Goal: Task Accomplishment & Management: Use online tool/utility

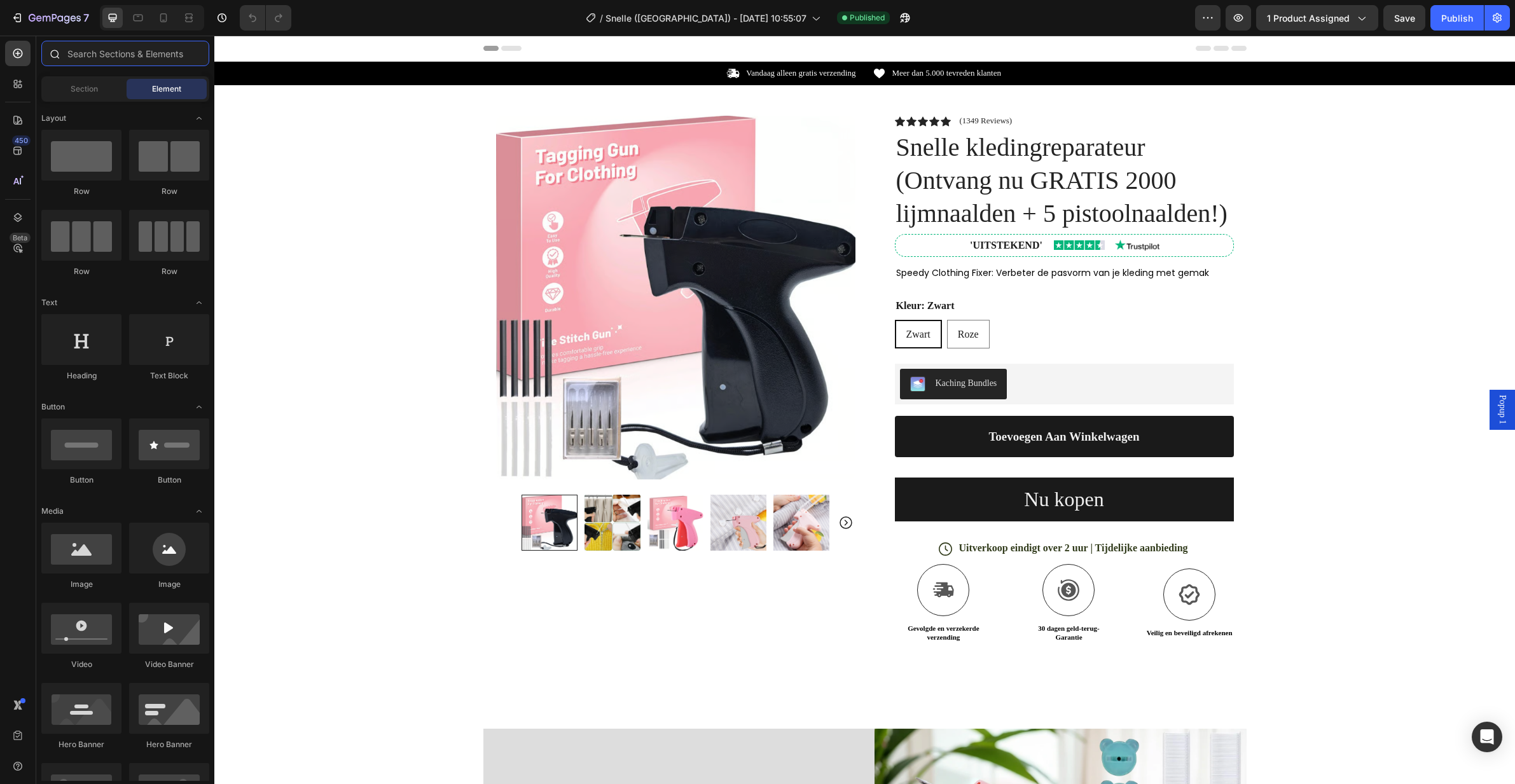
click at [126, 57] on input "text" at bounding box center [125, 53] width 168 height 26
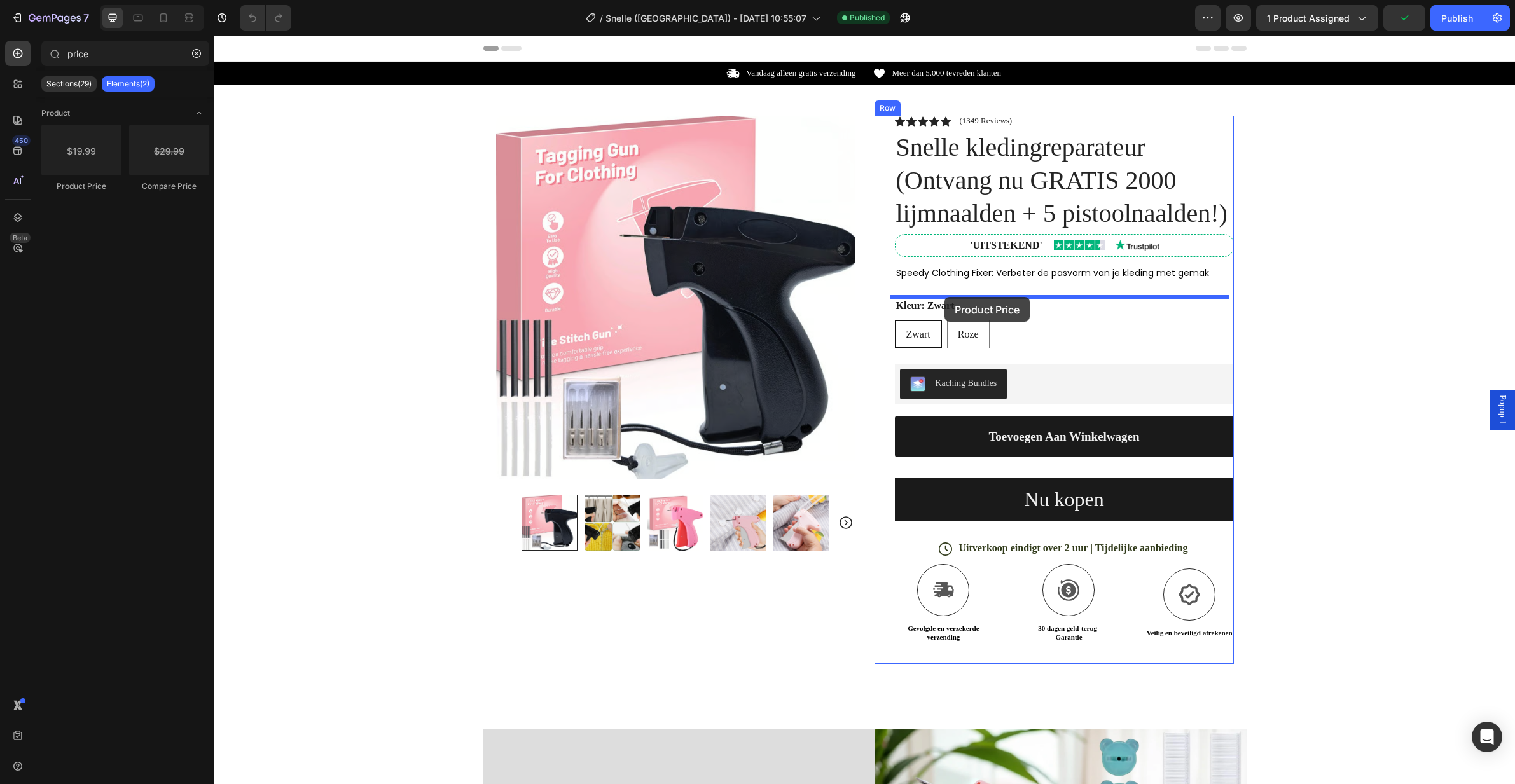
drag, startPoint x: 297, startPoint y: 188, endPoint x: 944, endPoint y: 295, distance: 655.8
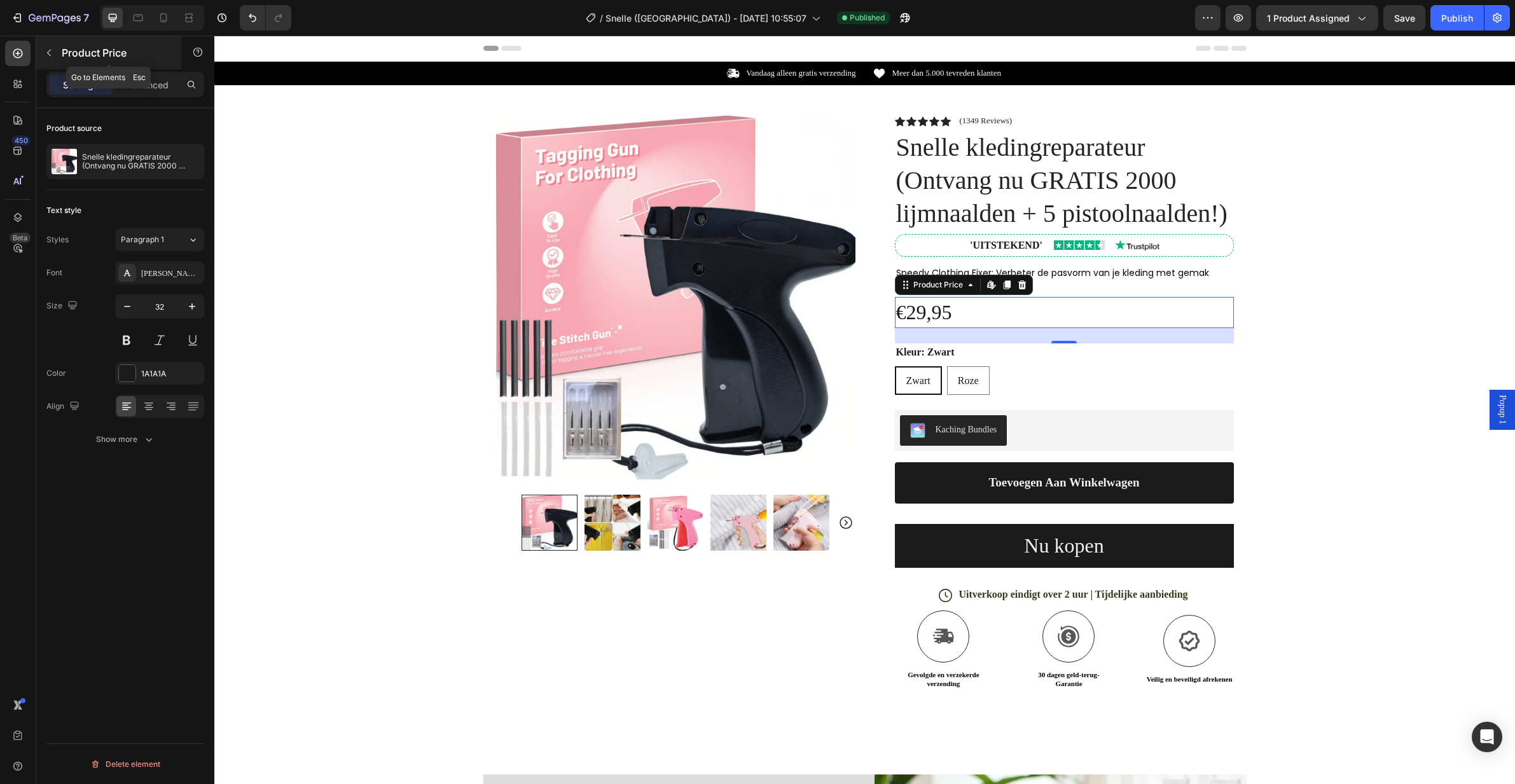
click at [53, 55] on icon "button" at bounding box center [49, 53] width 10 height 10
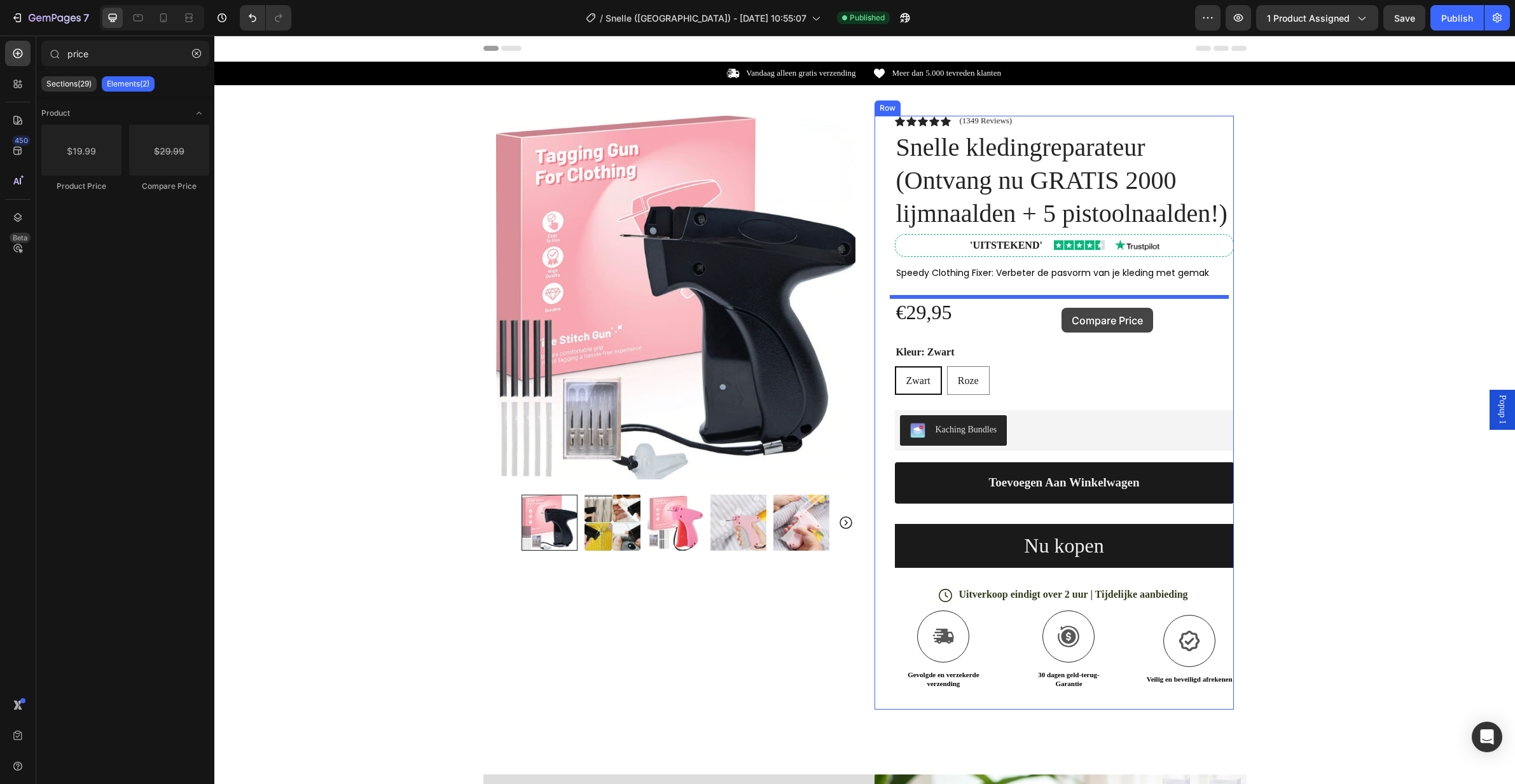
drag, startPoint x: 380, startPoint y: 204, endPoint x: 1062, endPoint y: 308, distance: 689.9
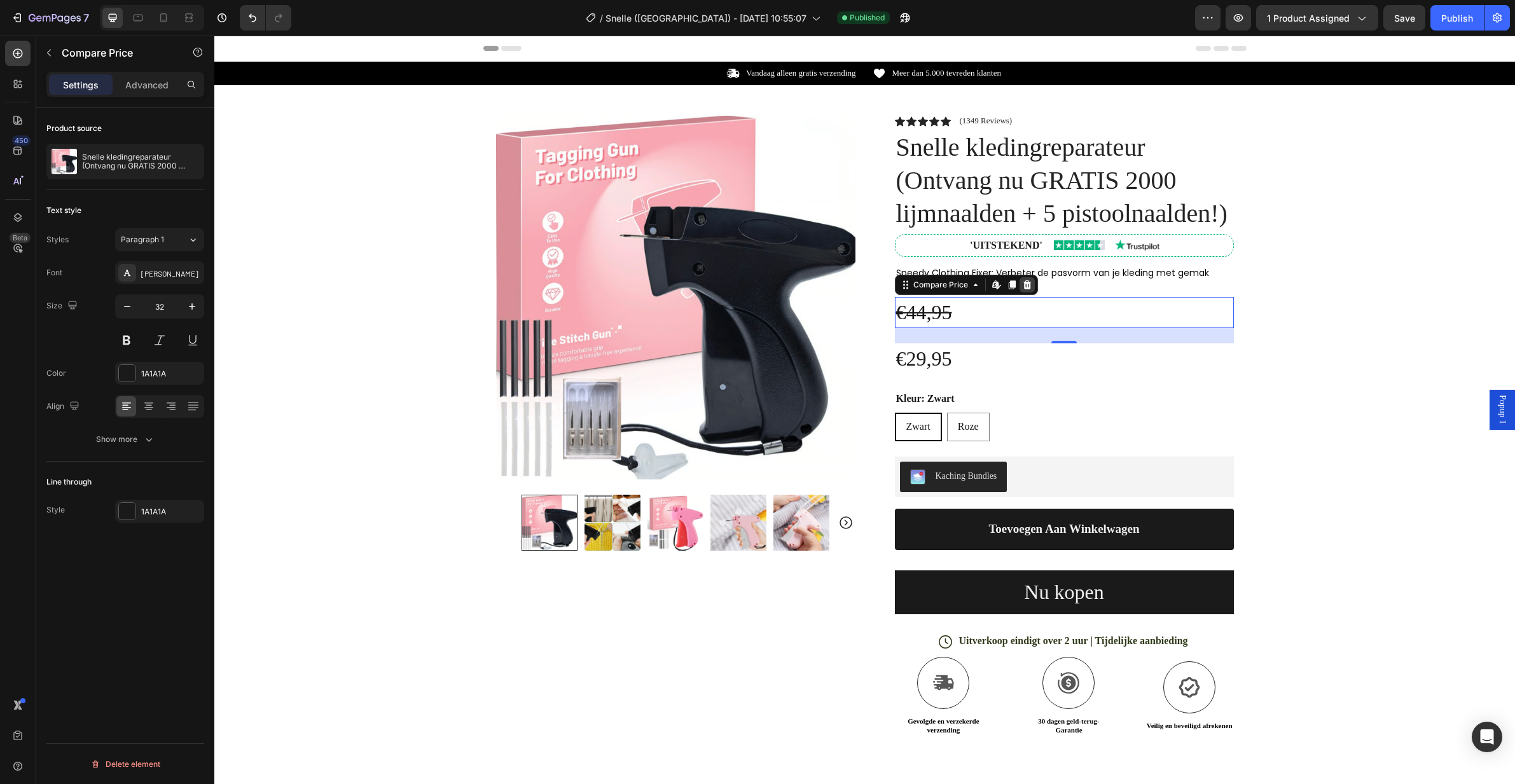
click at [1023, 285] on icon at bounding box center [1027, 285] width 8 height 9
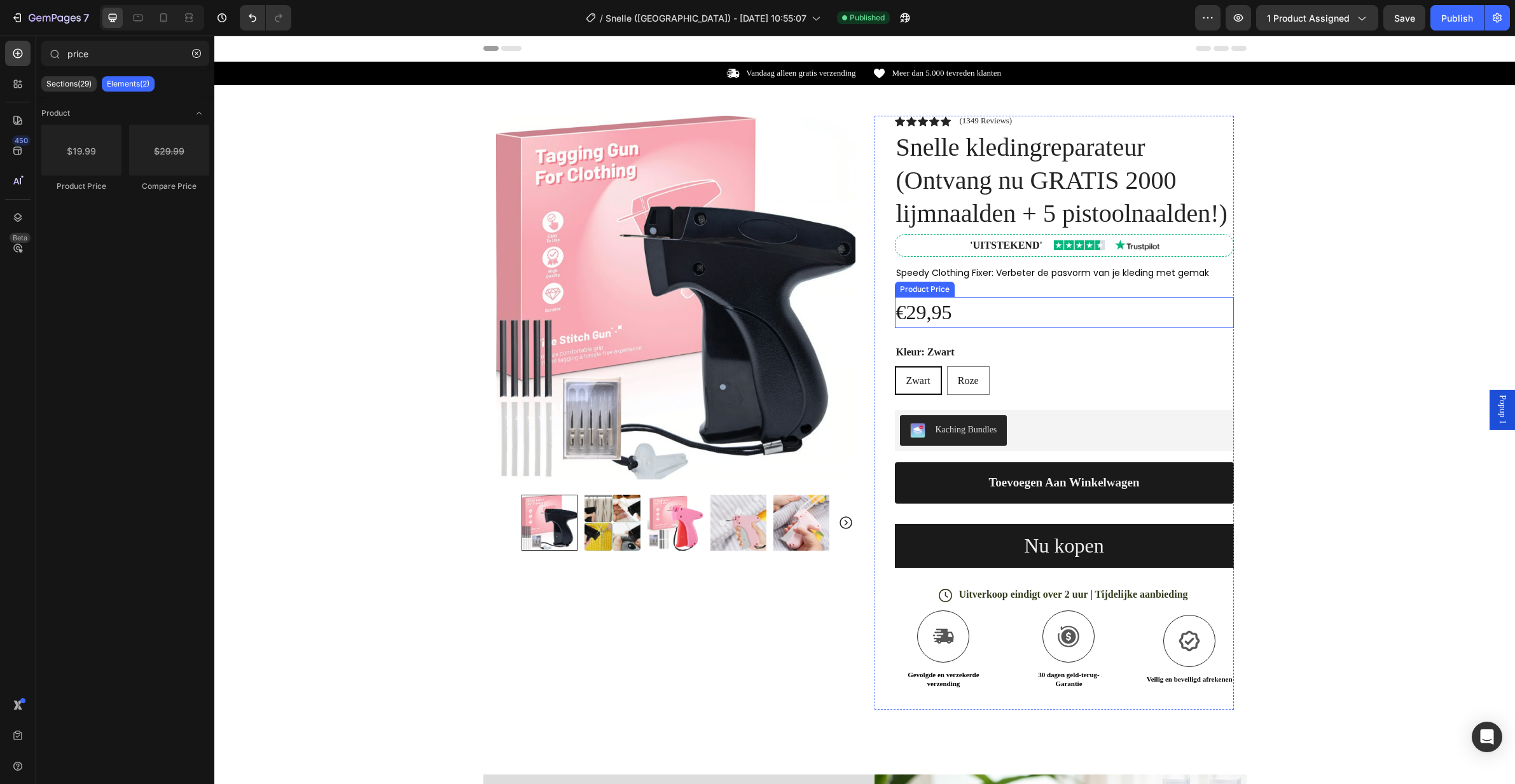
click at [981, 308] on div "€29,95" at bounding box center [1064, 313] width 339 height 31
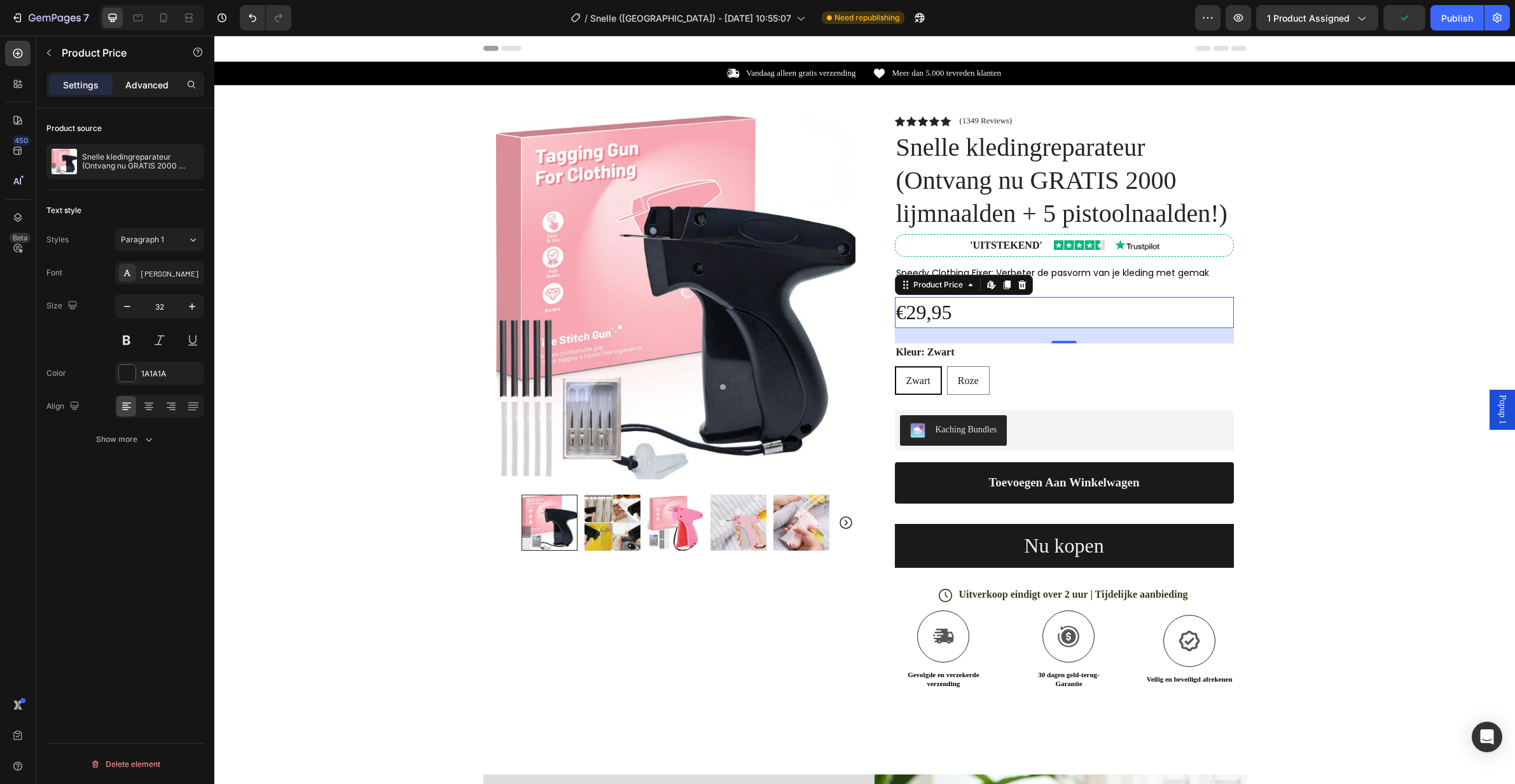
click at [131, 84] on p "Advanced" at bounding box center [147, 85] width 43 height 14
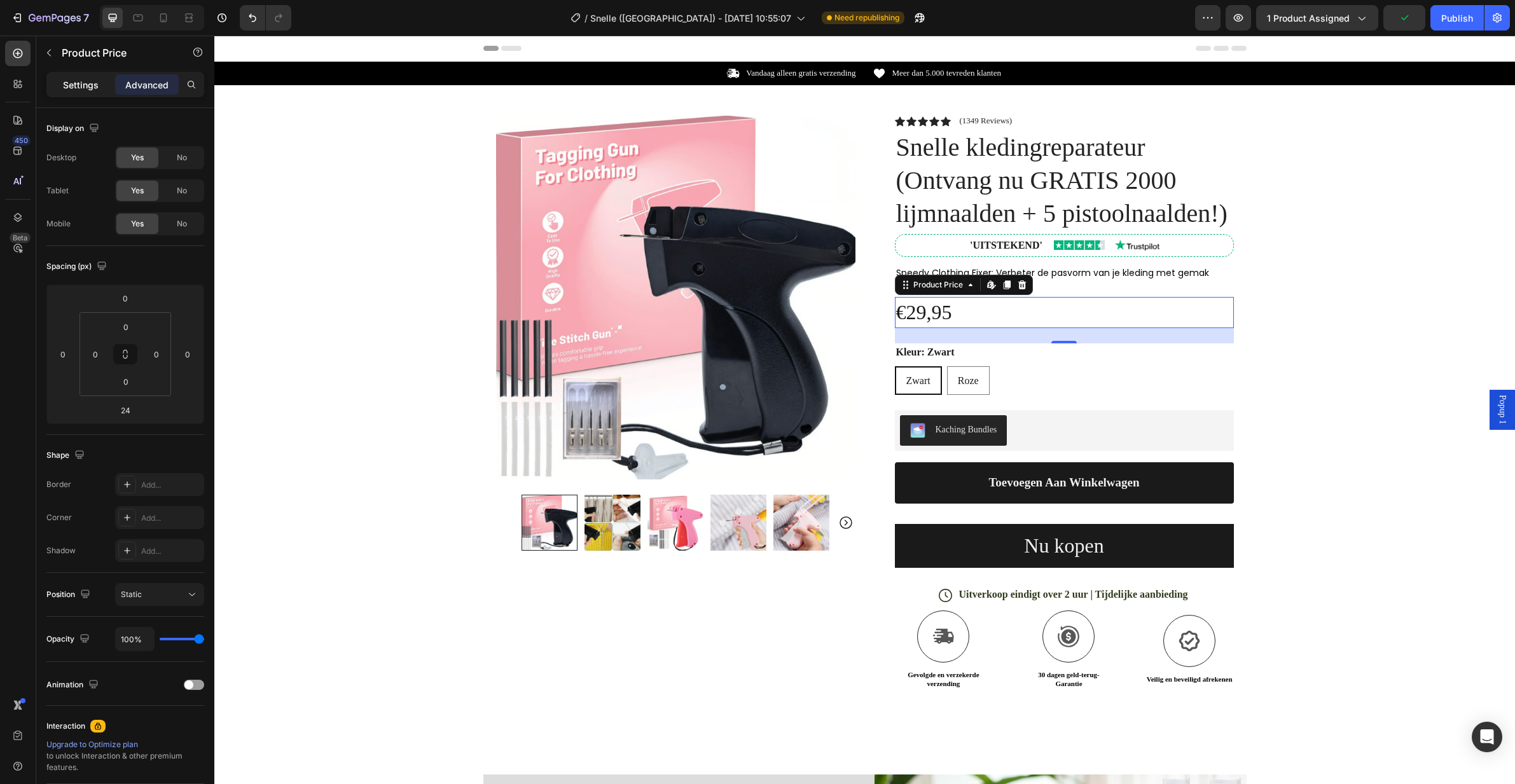
click at [87, 82] on p "Settings" at bounding box center [81, 85] width 36 height 14
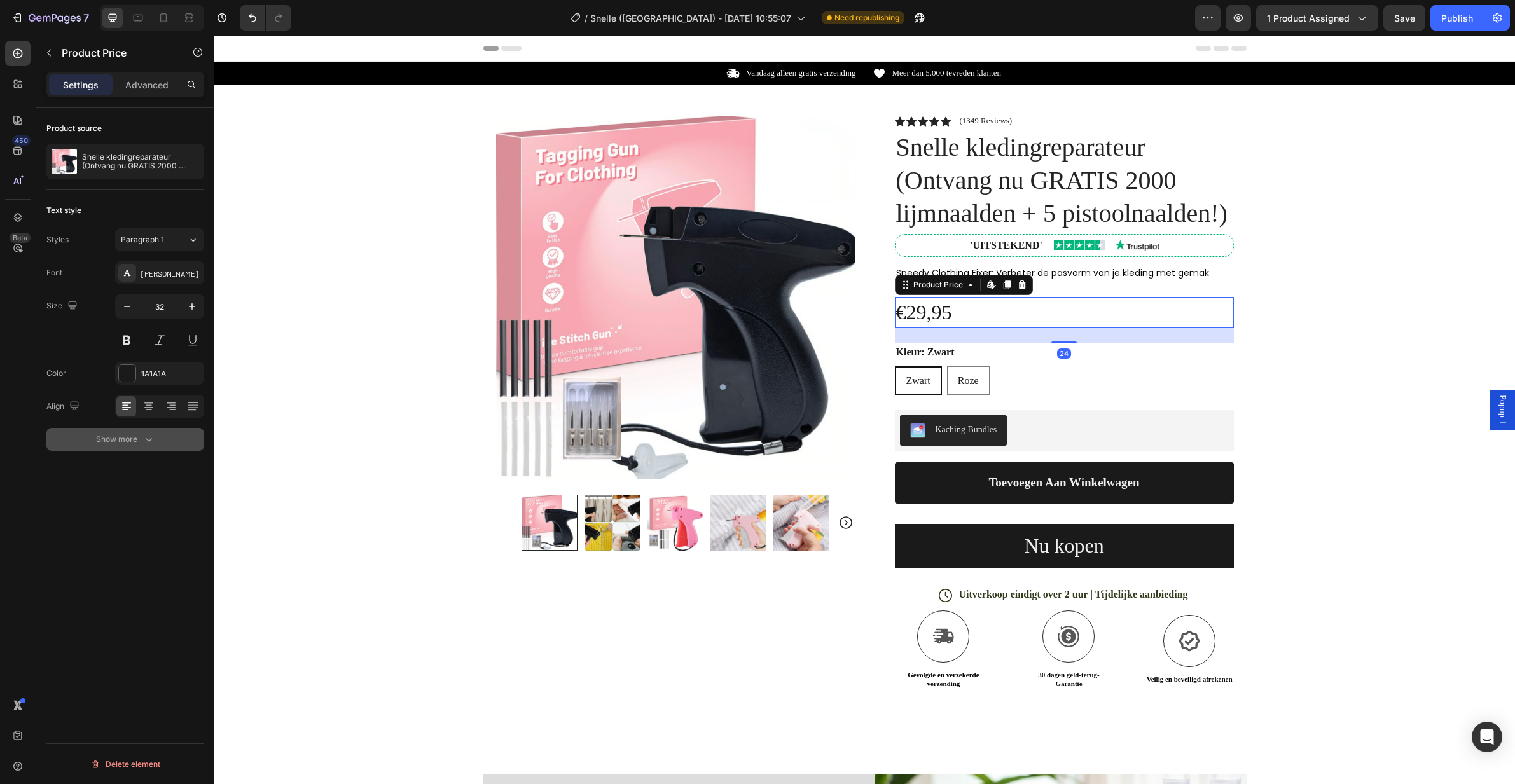
click at [123, 441] on div "Show more" at bounding box center [125, 439] width 59 height 13
click at [1017, 287] on icon at bounding box center [1022, 285] width 10 height 10
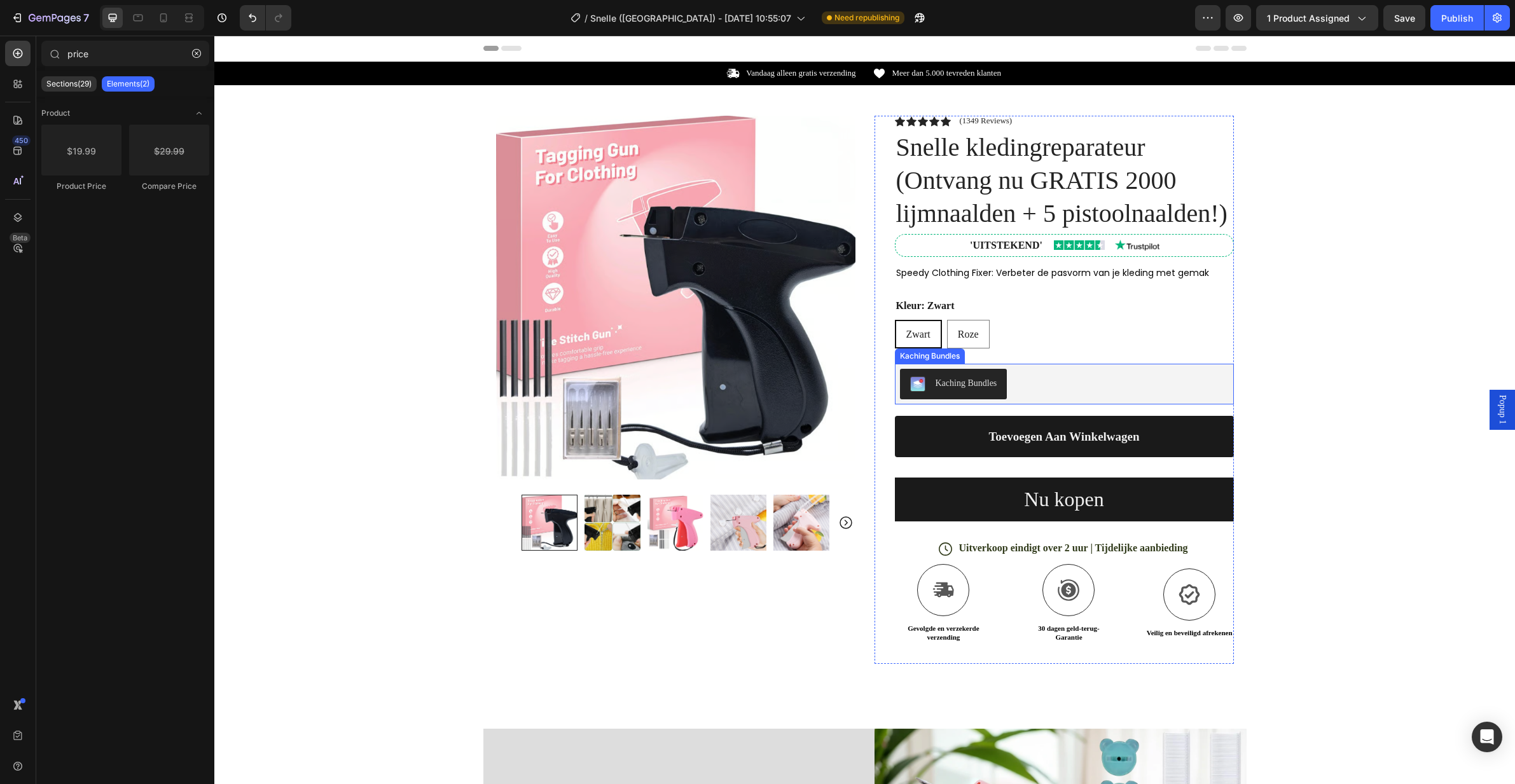
click at [1067, 379] on div "Kaching Bundles" at bounding box center [1064, 384] width 329 height 30
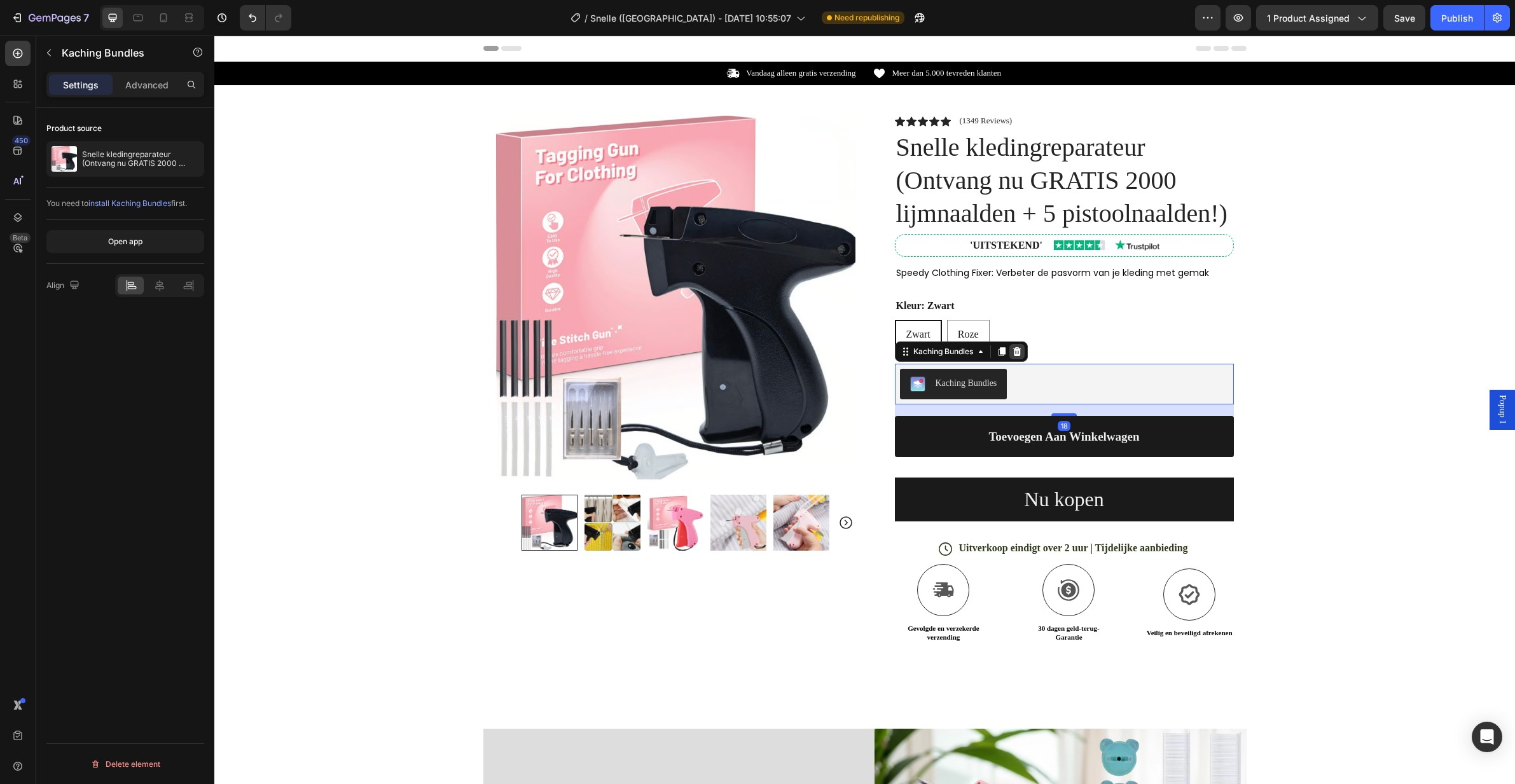
click at [1012, 344] on div at bounding box center [1017, 352] width 16 height 16
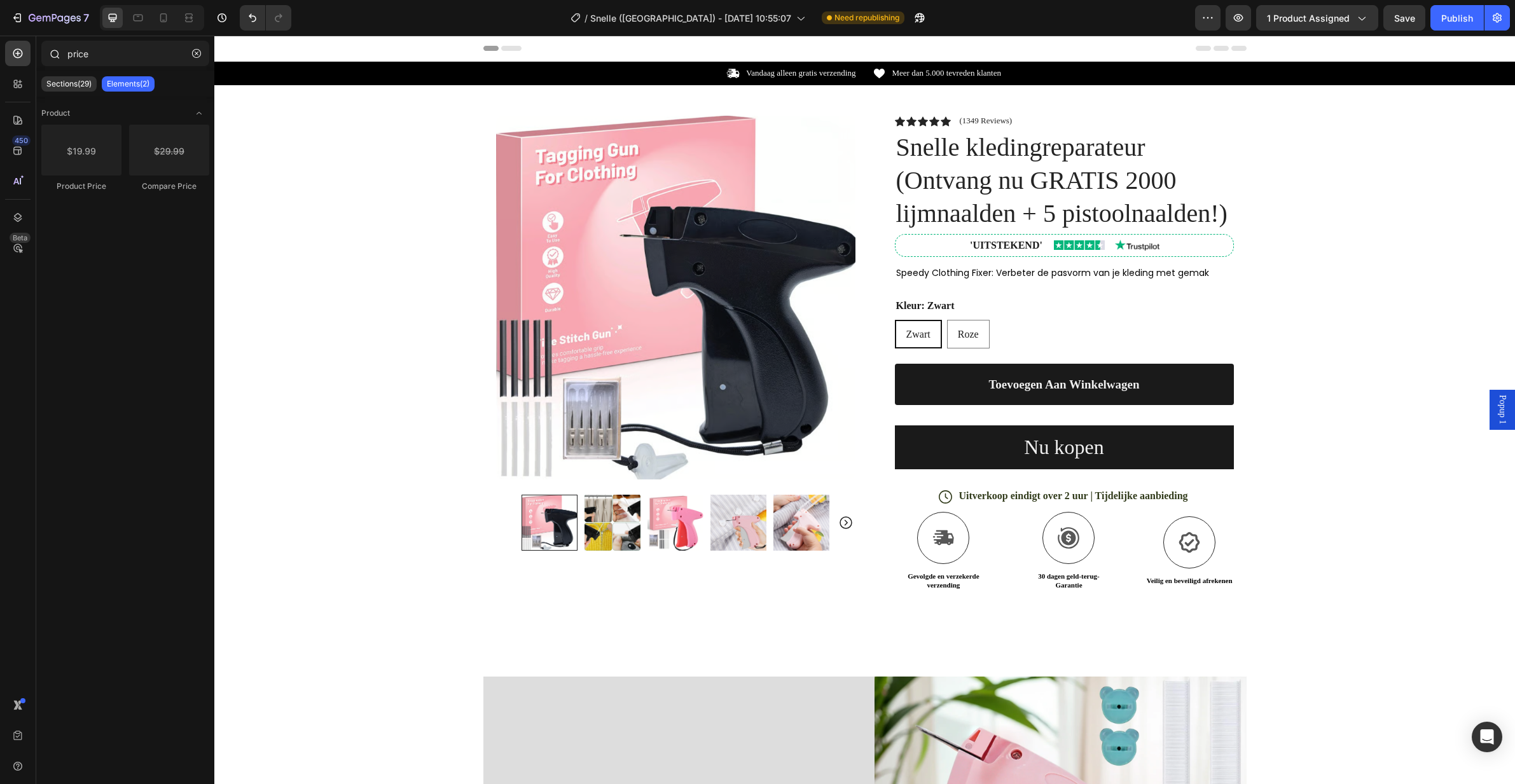
click at [64, 49] on div at bounding box center [54, 53] width 26 height 26
click at [71, 51] on input "price" at bounding box center [125, 53] width 168 height 26
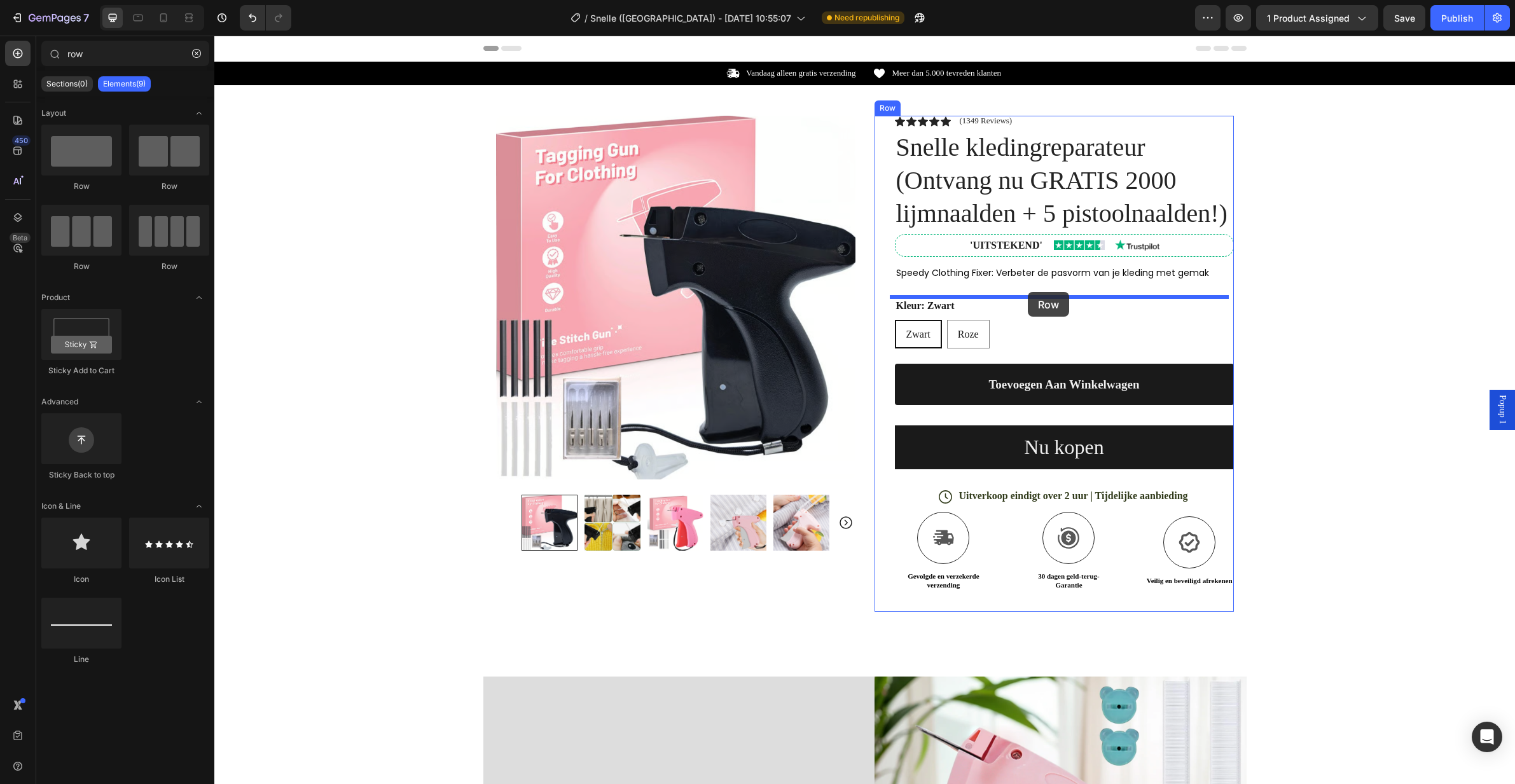
drag, startPoint x: 374, startPoint y: 195, endPoint x: 1026, endPoint y: 292, distance: 659.2
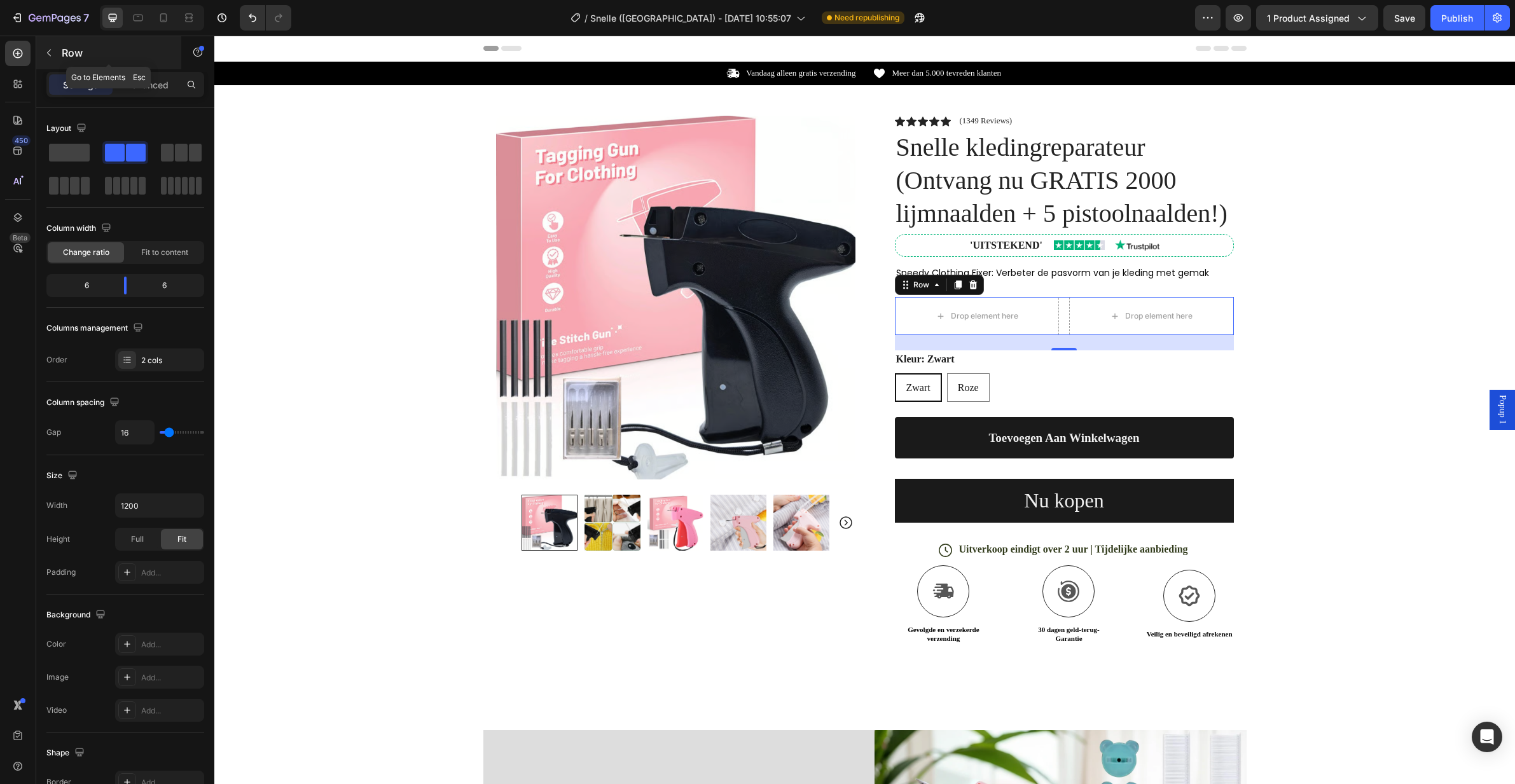
click at [65, 46] on p "Row" at bounding box center [116, 53] width 108 height 16
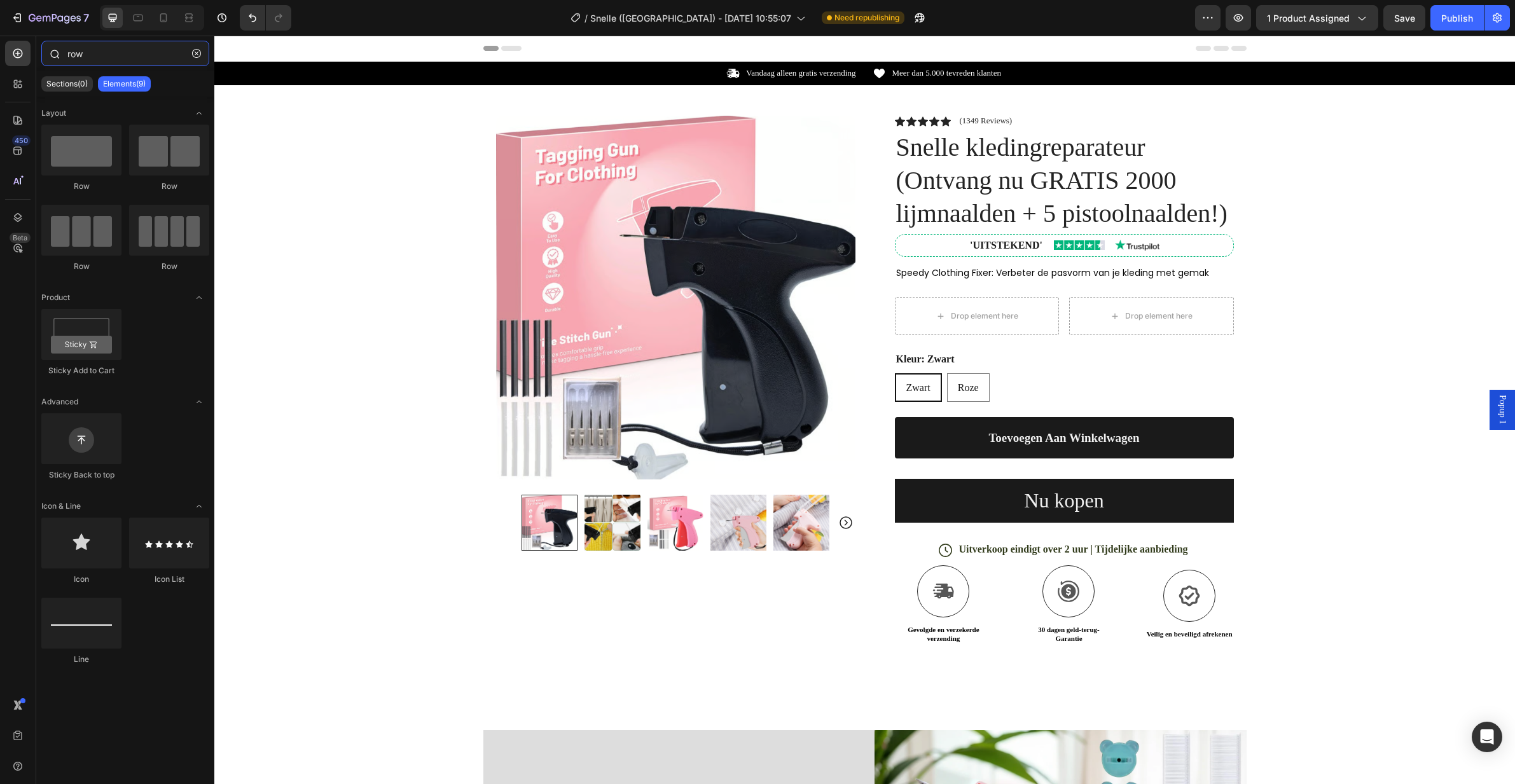
click at [134, 52] on input "row" at bounding box center [125, 53] width 168 height 26
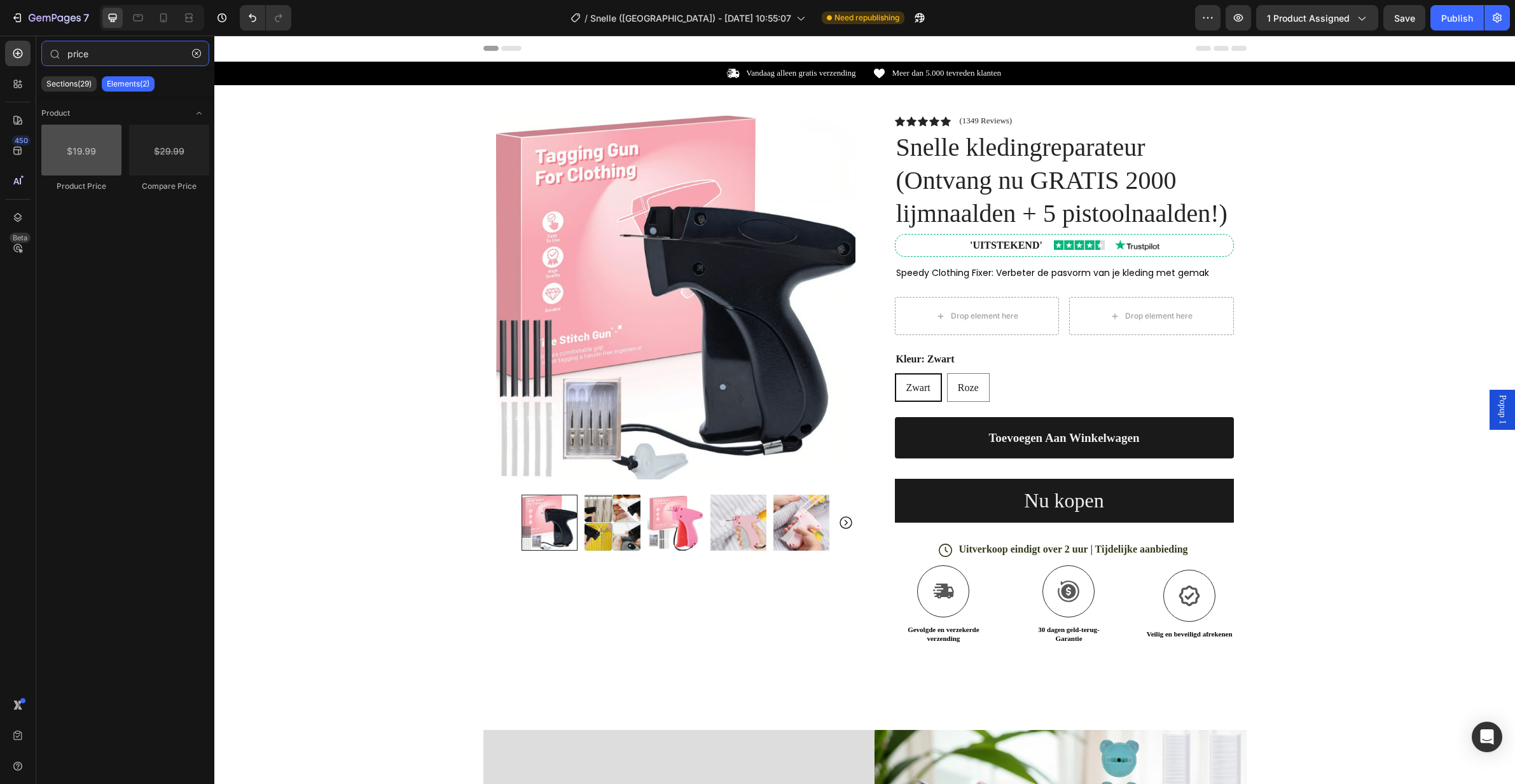
type input "price"
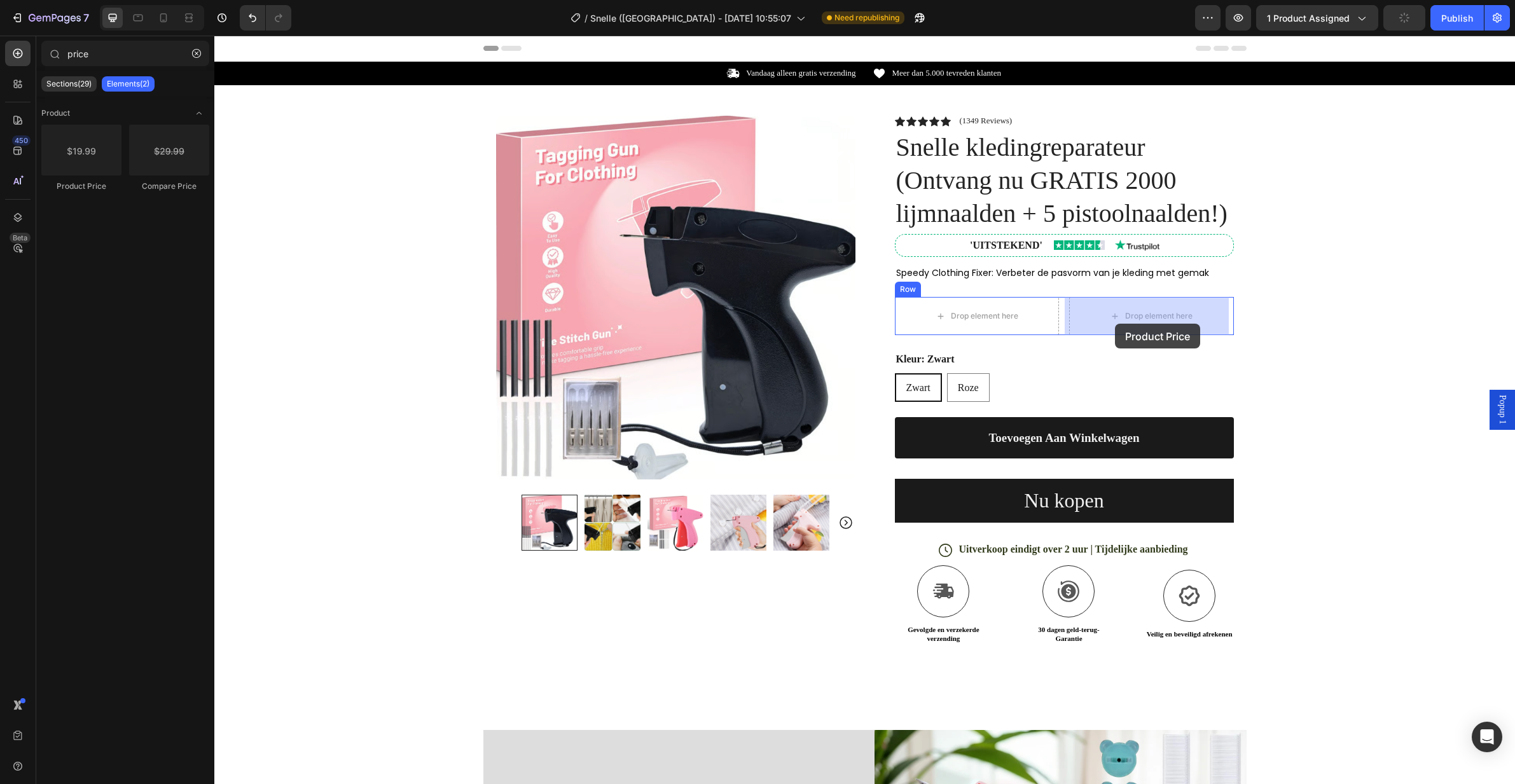
drag, startPoint x: 303, startPoint y: 183, endPoint x: 1108, endPoint y: 331, distance: 818.5
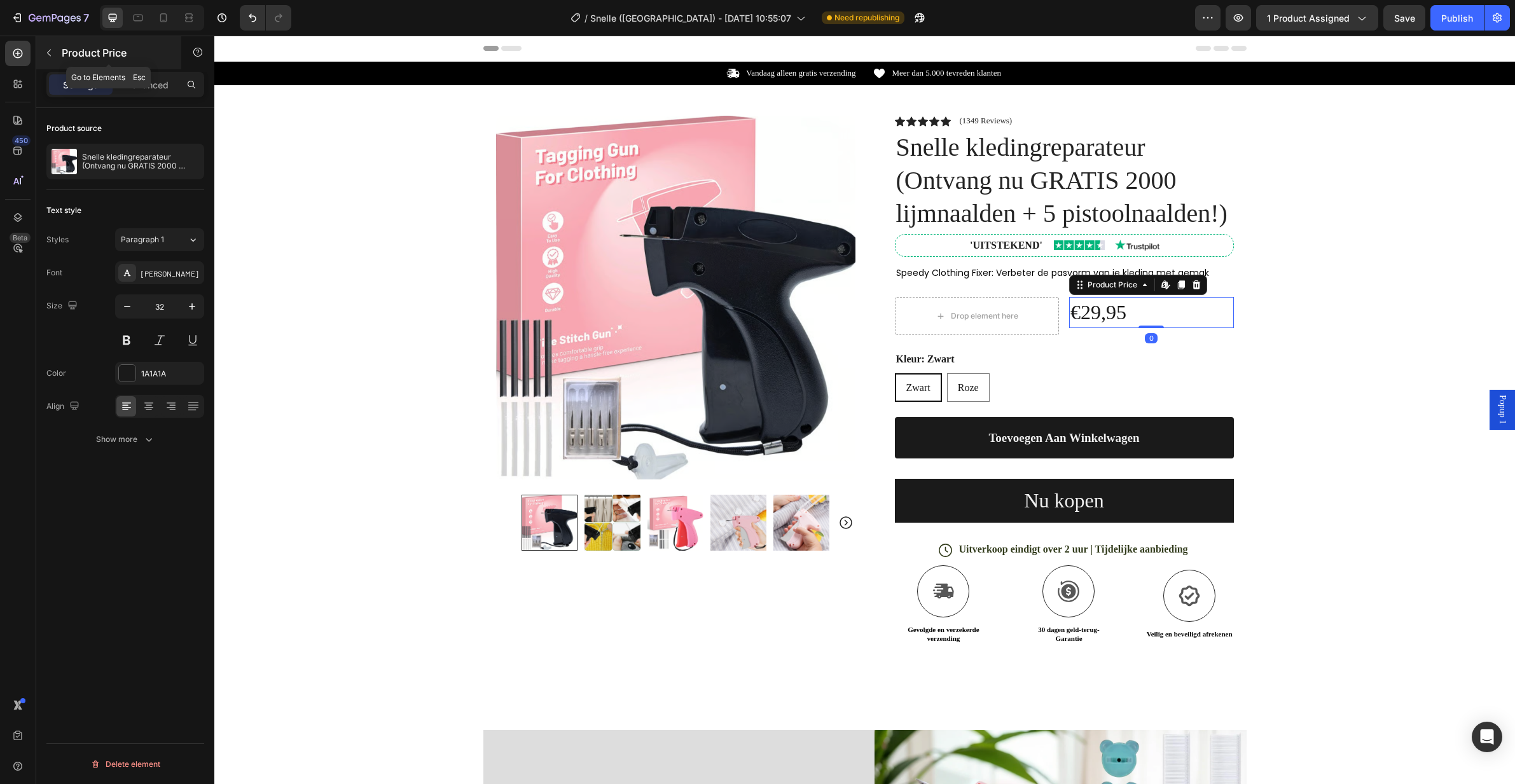
click at [58, 52] on button "button" at bounding box center [49, 53] width 20 height 20
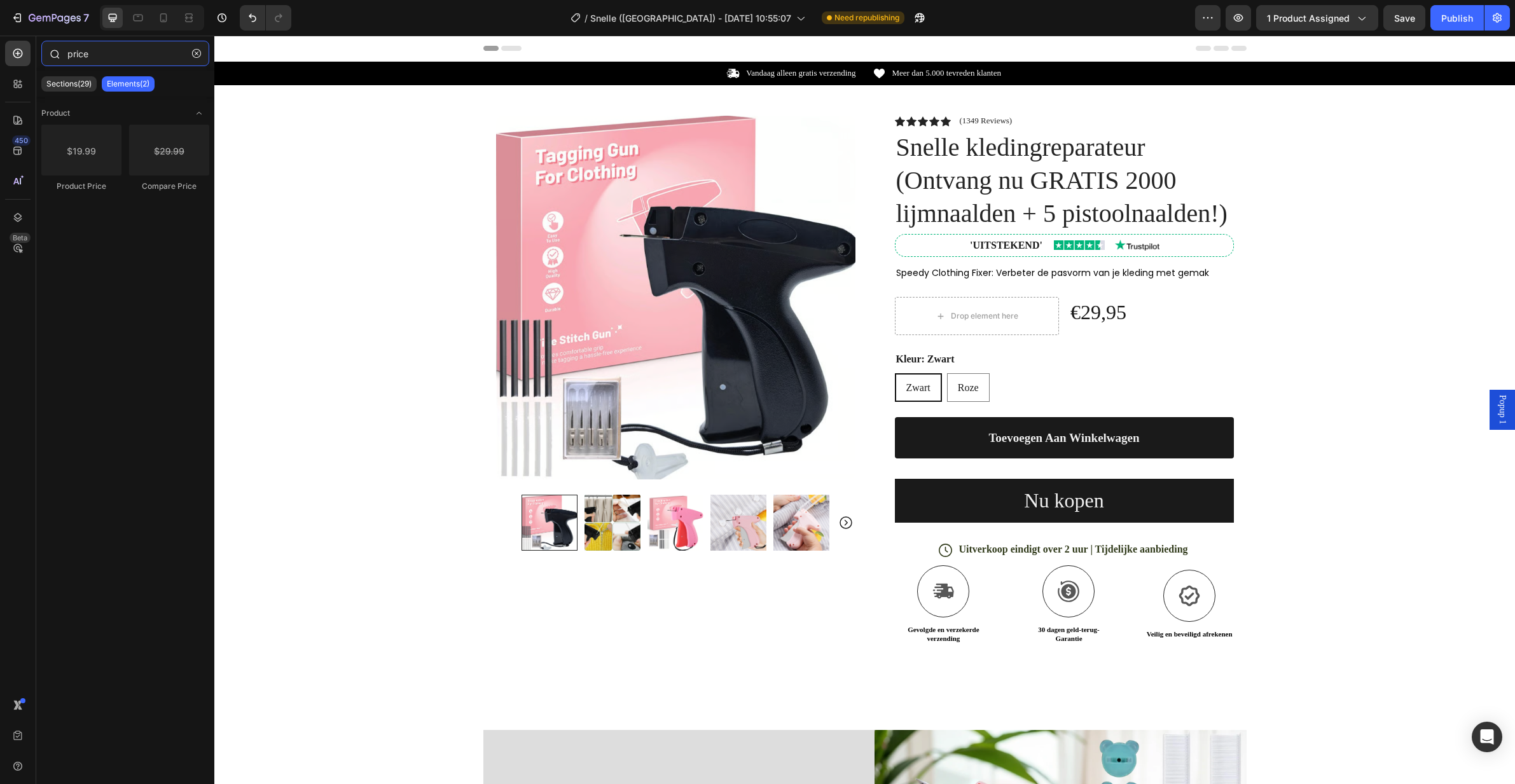
click at [159, 59] on input "price" at bounding box center [125, 53] width 168 height 26
drag, startPoint x: 401, startPoint y: 212, endPoint x: 977, endPoint y: 315, distance: 585.1
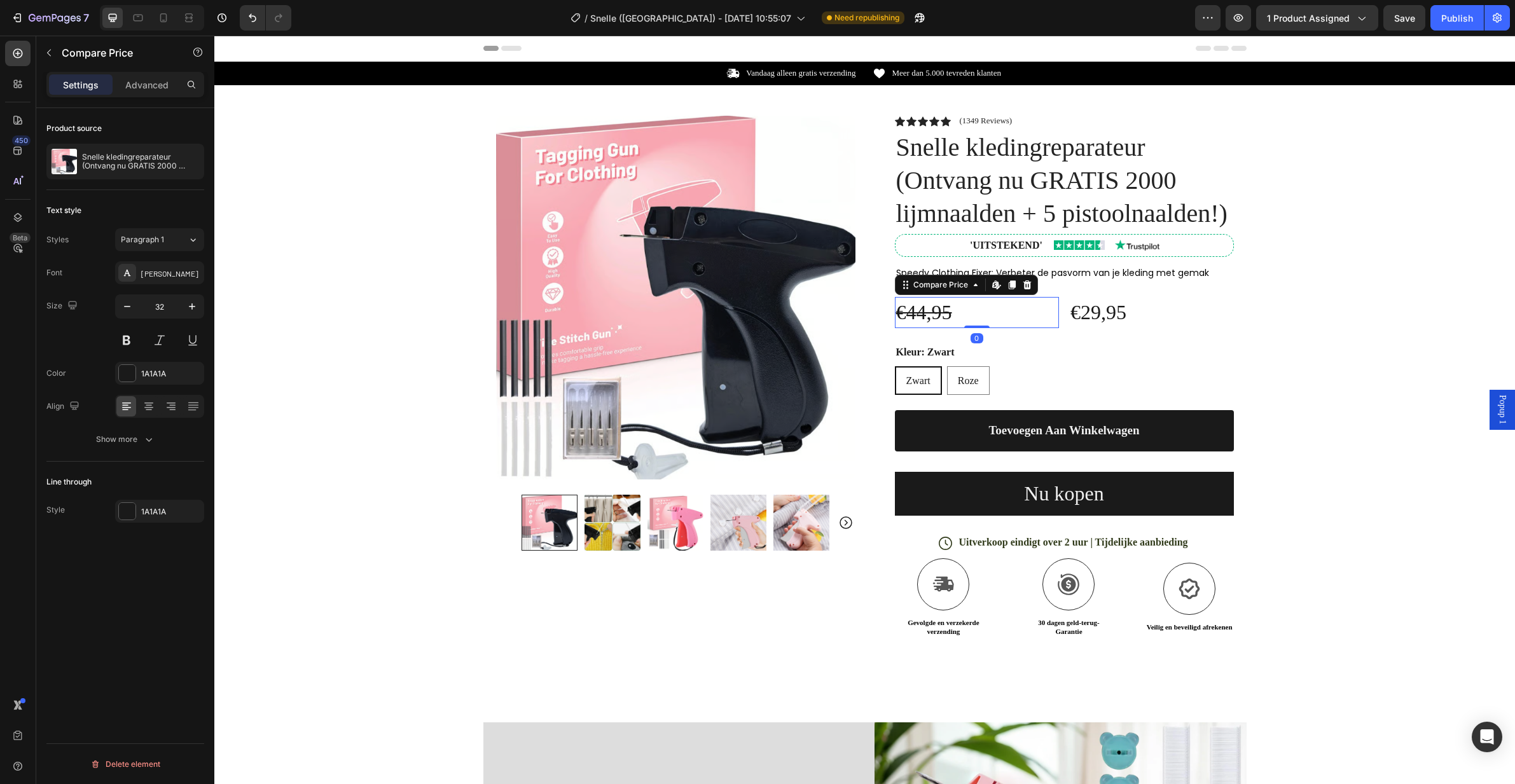
click at [1052, 311] on div "€44,95" at bounding box center [977, 313] width 164 height 31
click at [1150, 323] on div "€29,95" at bounding box center [1151, 313] width 164 height 31
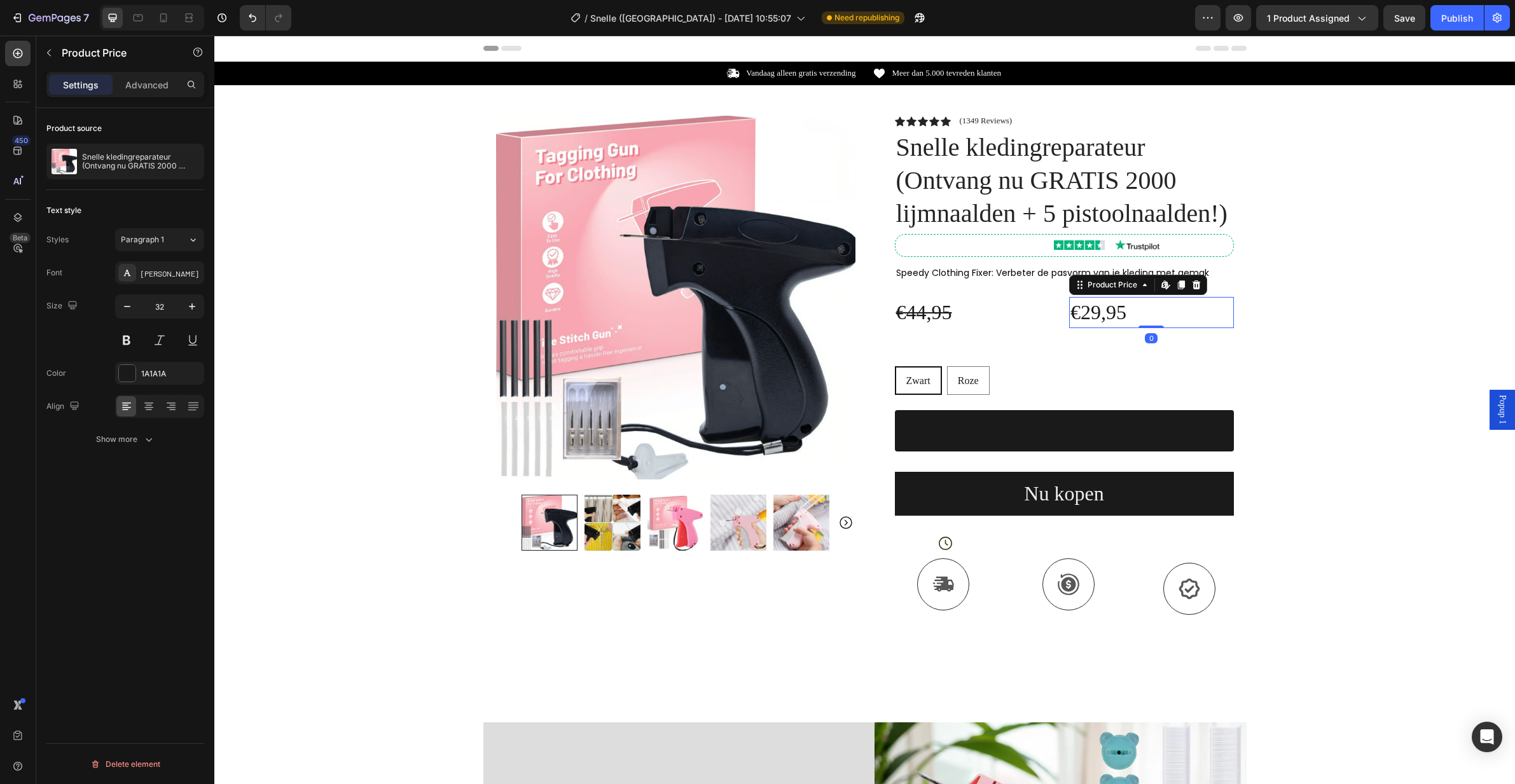
click at [1060, 302] on div "€44,95 Compare Price Compare Price €29,95 Product Price Edit content in Shopify…" at bounding box center [1064, 313] width 339 height 31
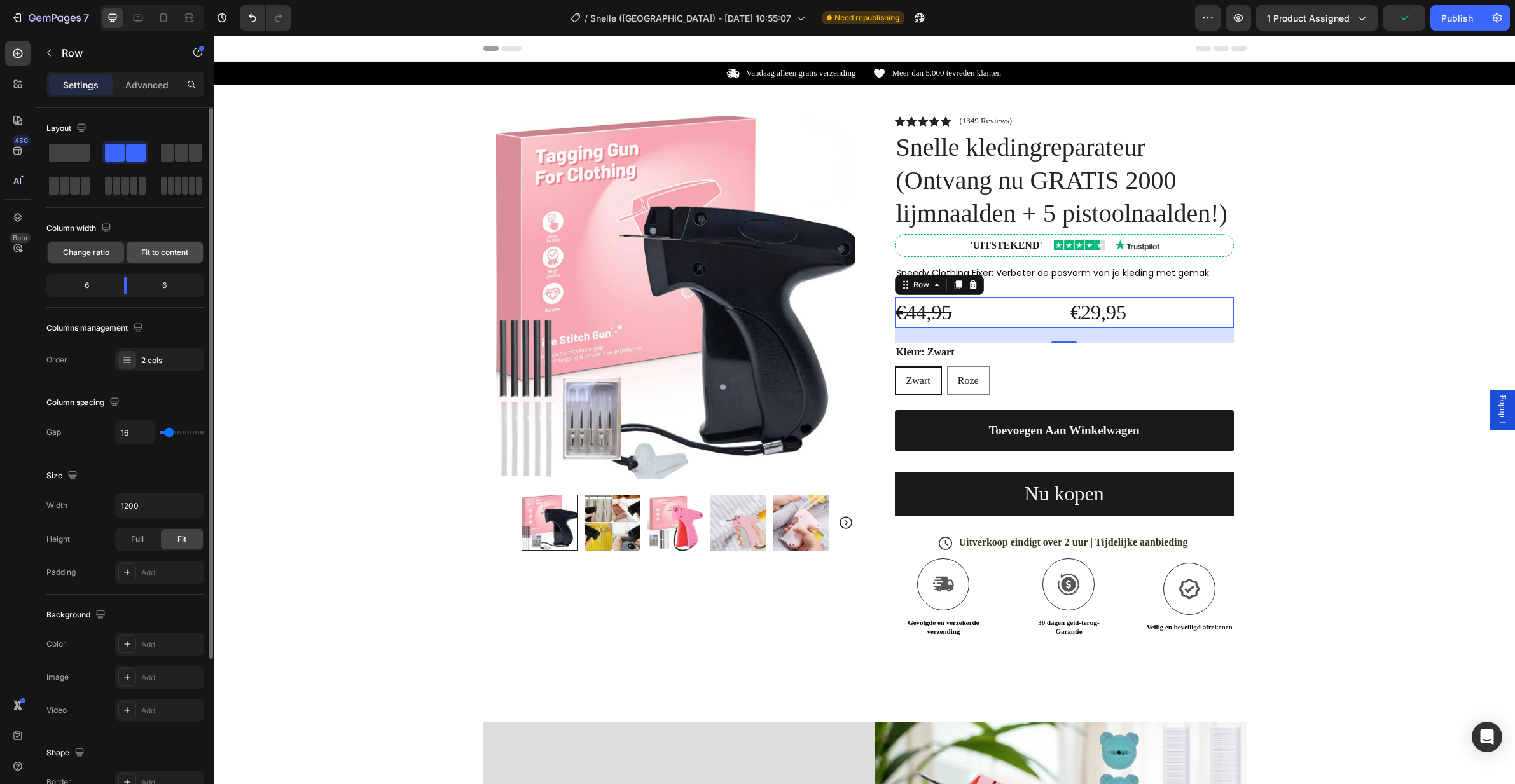
click at [156, 251] on span "Fit to content" at bounding box center [165, 252] width 47 height 11
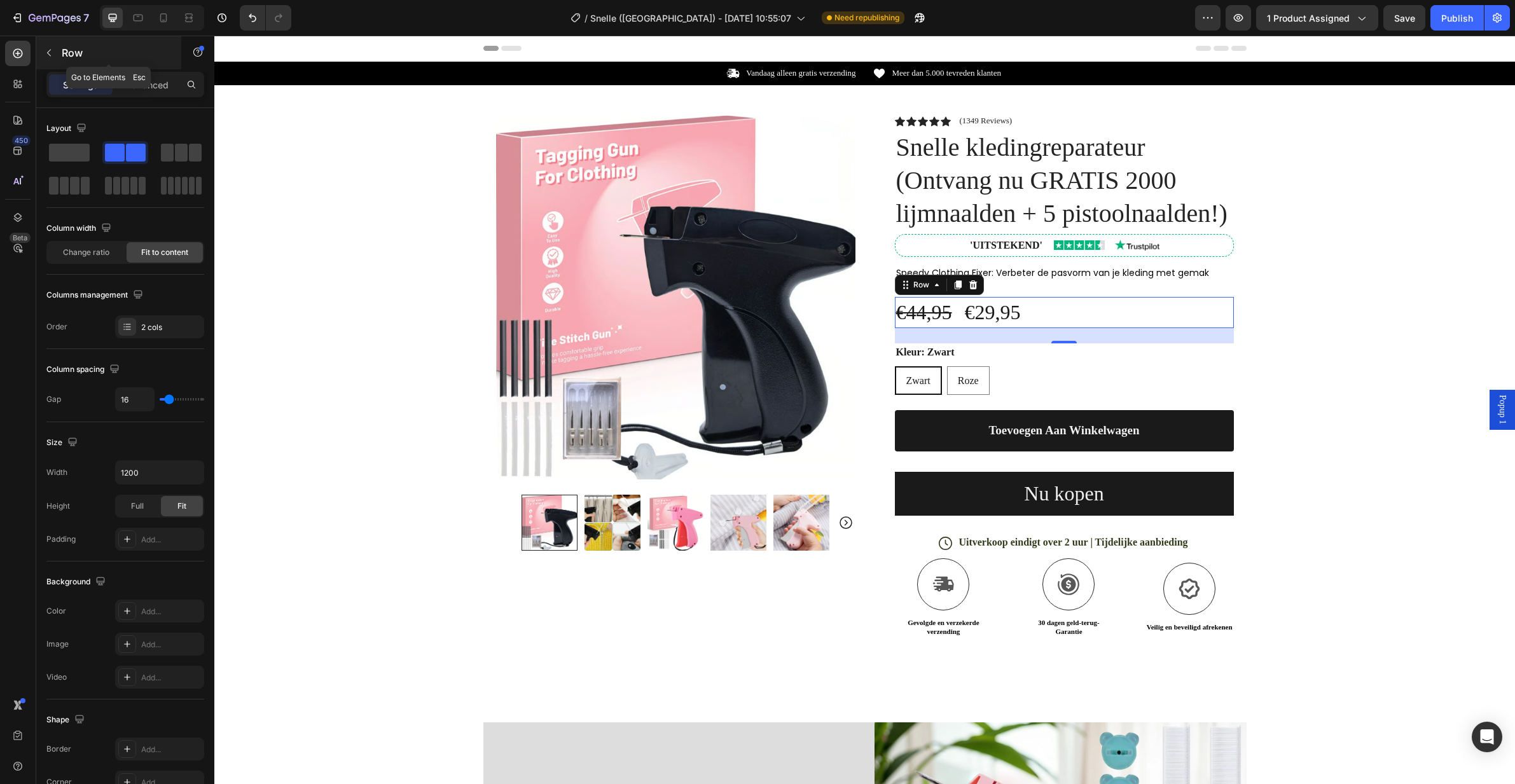
click at [51, 53] on icon "button" at bounding box center [49, 53] width 10 height 10
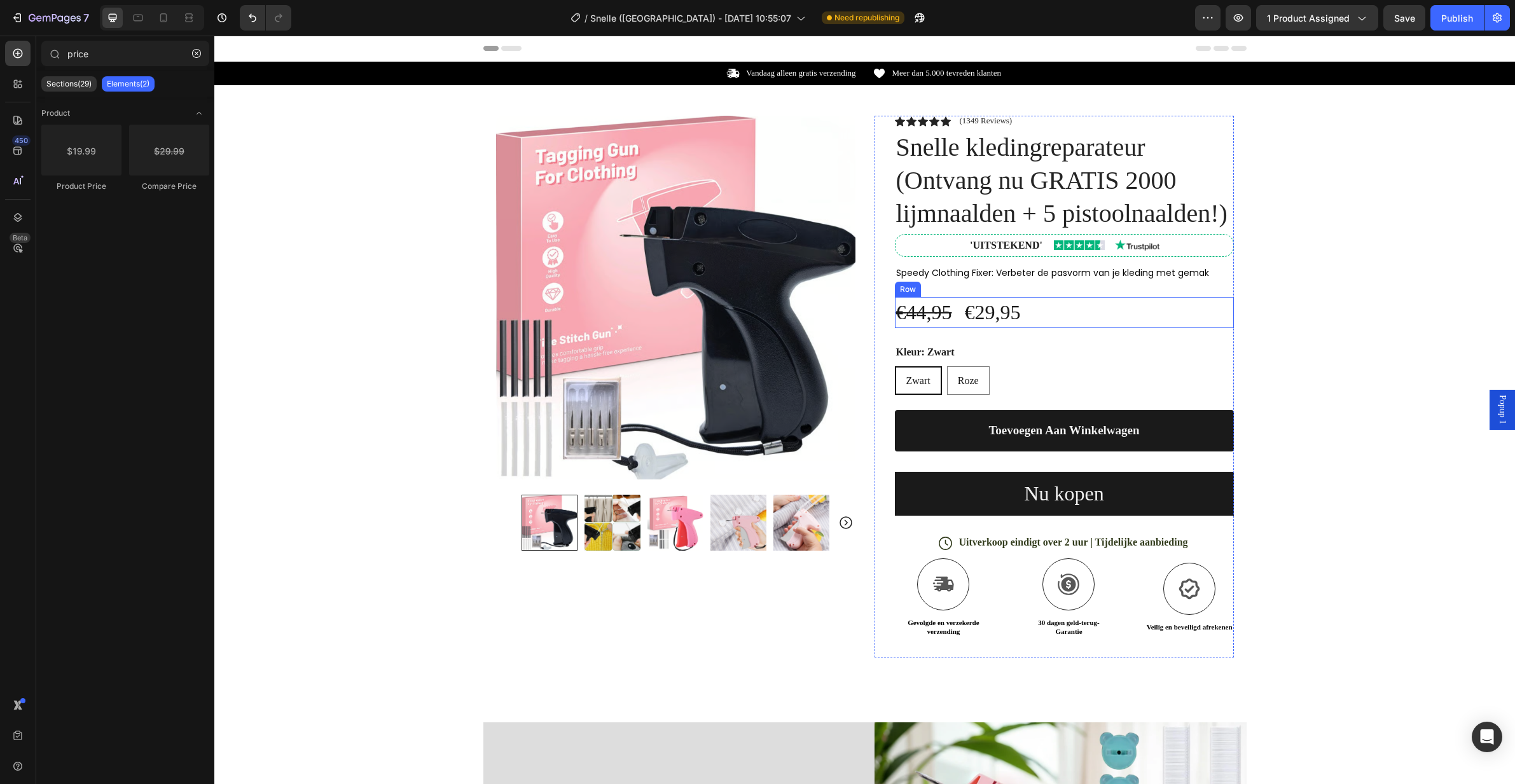
click at [1100, 310] on div "€44,95 Compare Price Compare Price €29,95 Product Price Product Price Row" at bounding box center [1064, 313] width 339 height 31
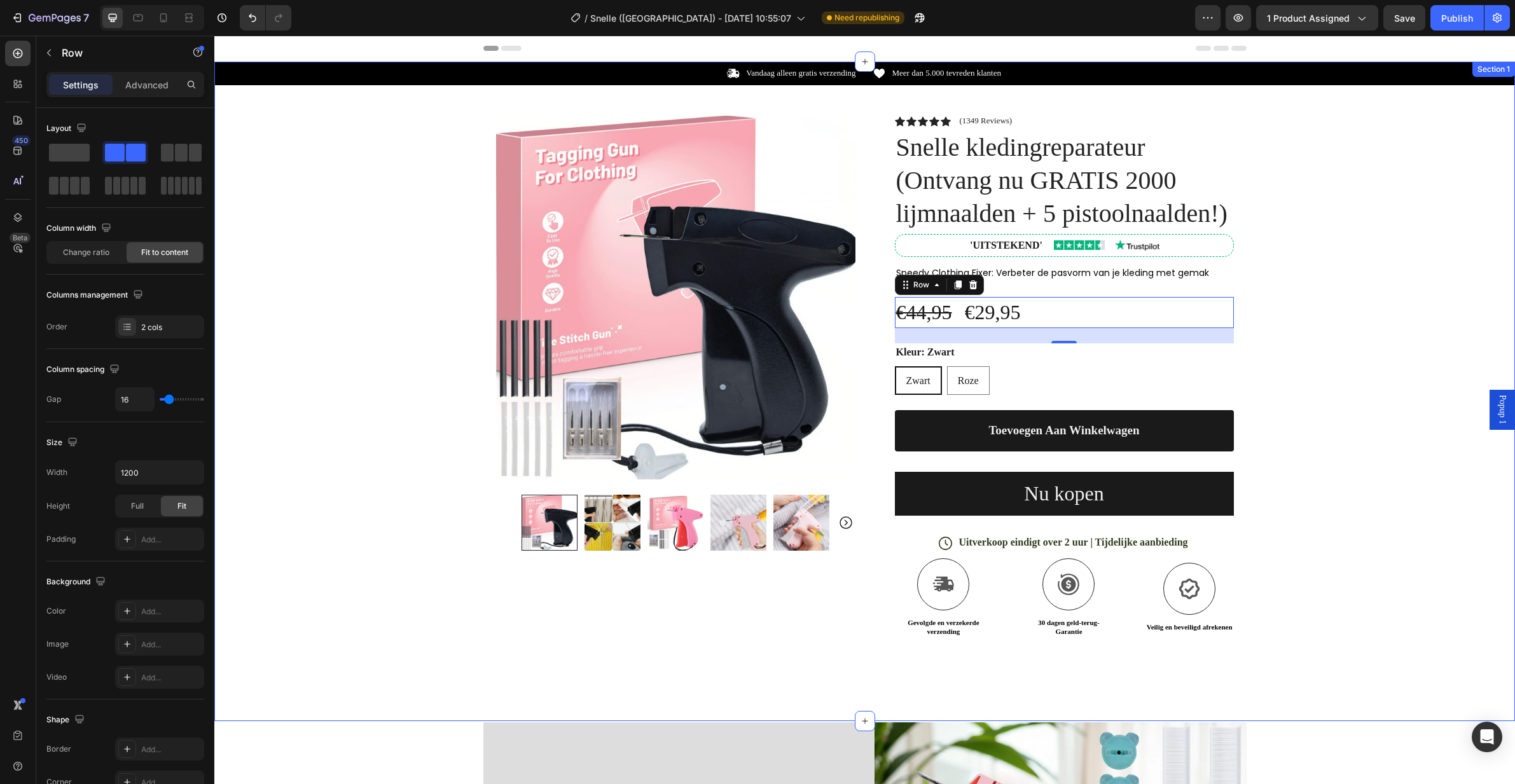
click at [1315, 369] on div "Icon Vandaag alleen gratis verzending Text Block Row Icon Meer dan 5.000 tevred…" at bounding box center [865, 359] width 1301 height 596
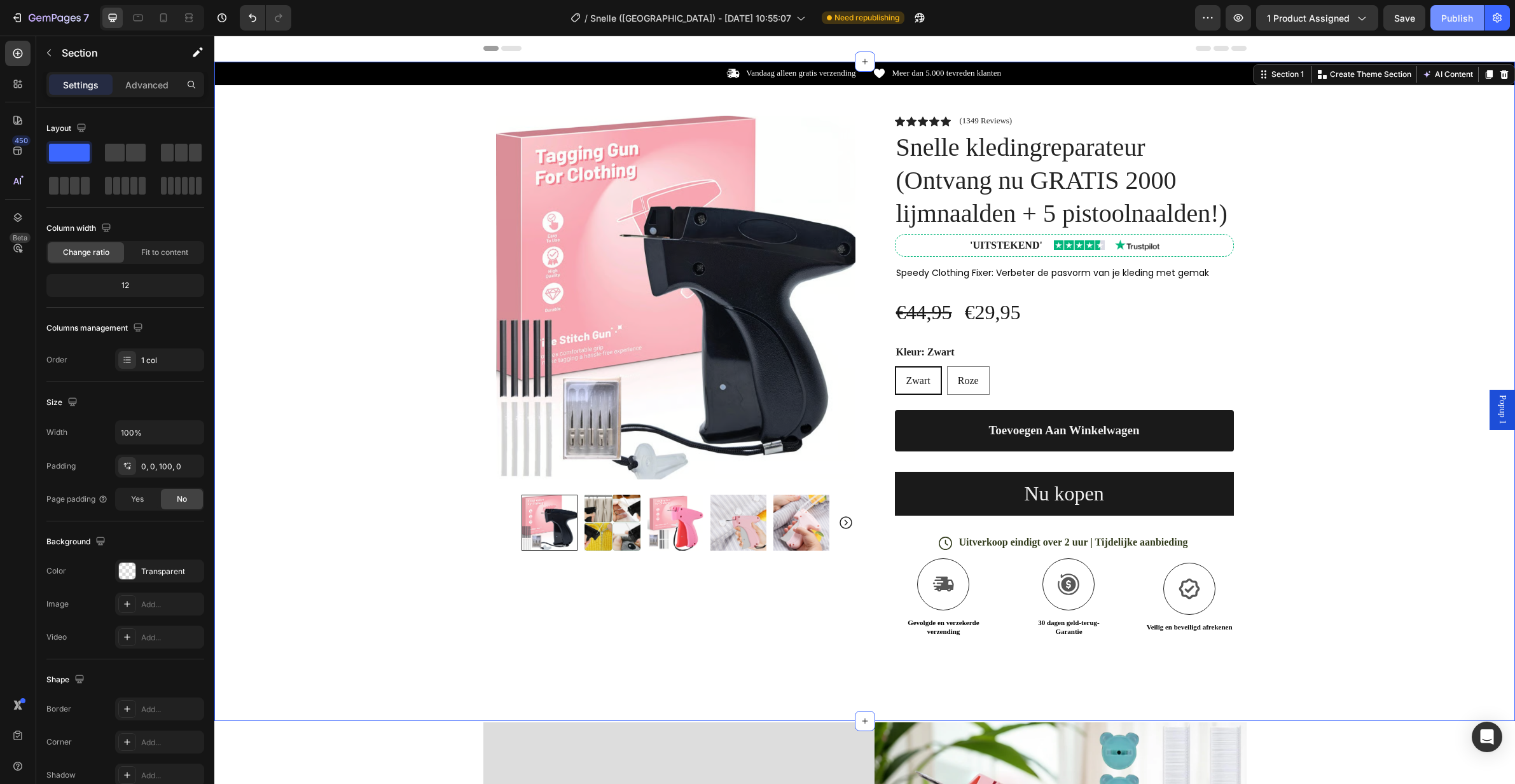
click at [1451, 16] on div "Publish" at bounding box center [1457, 18] width 32 height 14
click at [1095, 313] on div "€44,95 Compare Price Compare Price €29,95 Product Price Product Price Row" at bounding box center [1064, 313] width 339 height 31
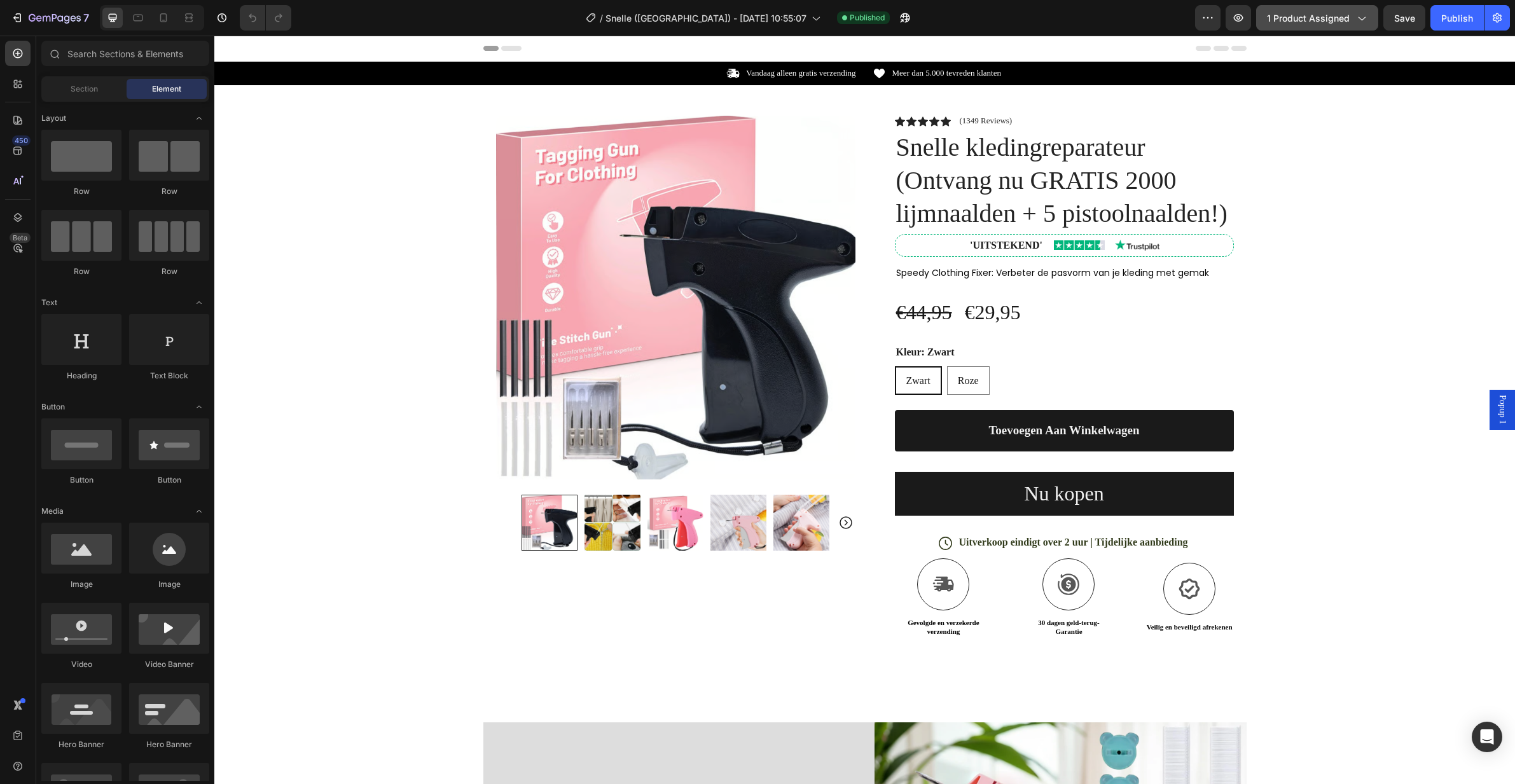
click at [1367, 20] on icon "button" at bounding box center [1361, 18] width 13 height 13
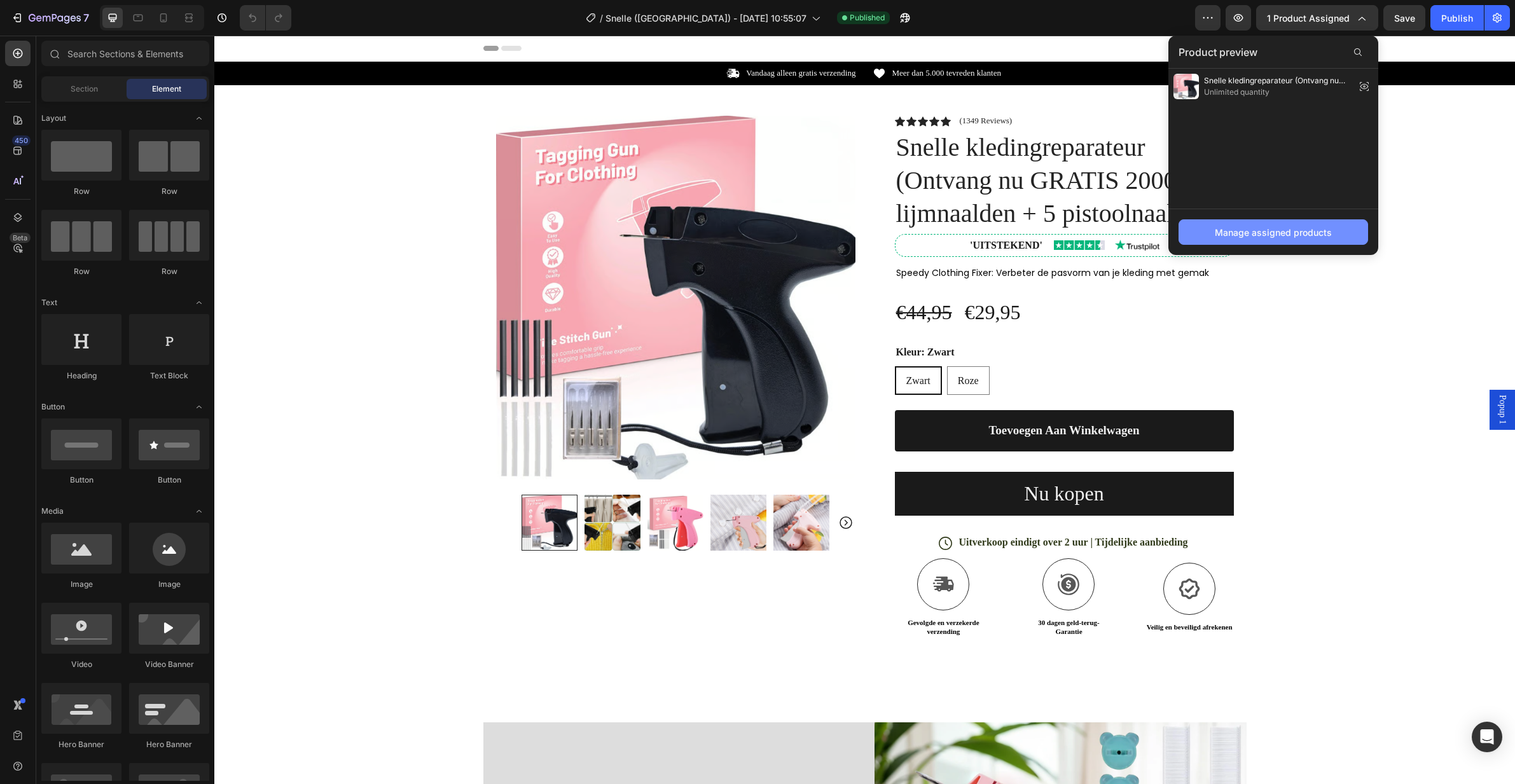
click at [1283, 236] on div "Manage assigned products" at bounding box center [1273, 233] width 117 height 14
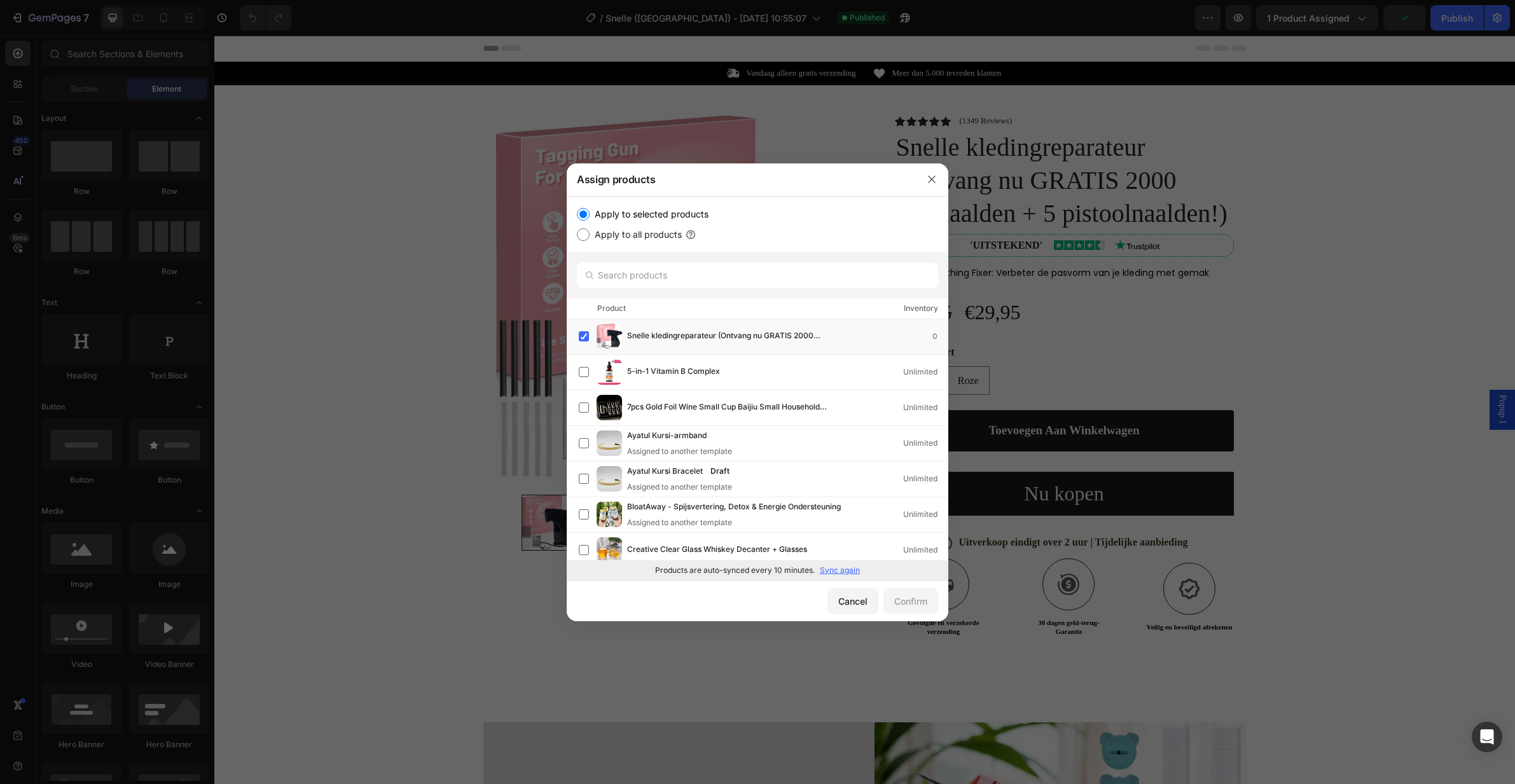
click at [832, 571] on p "Sync again" at bounding box center [840, 570] width 40 height 11
drag, startPoint x: 854, startPoint y: 603, endPoint x: 639, endPoint y: 568, distance: 217.8
click at [854, 603] on div "Cancel" at bounding box center [853, 601] width 29 height 14
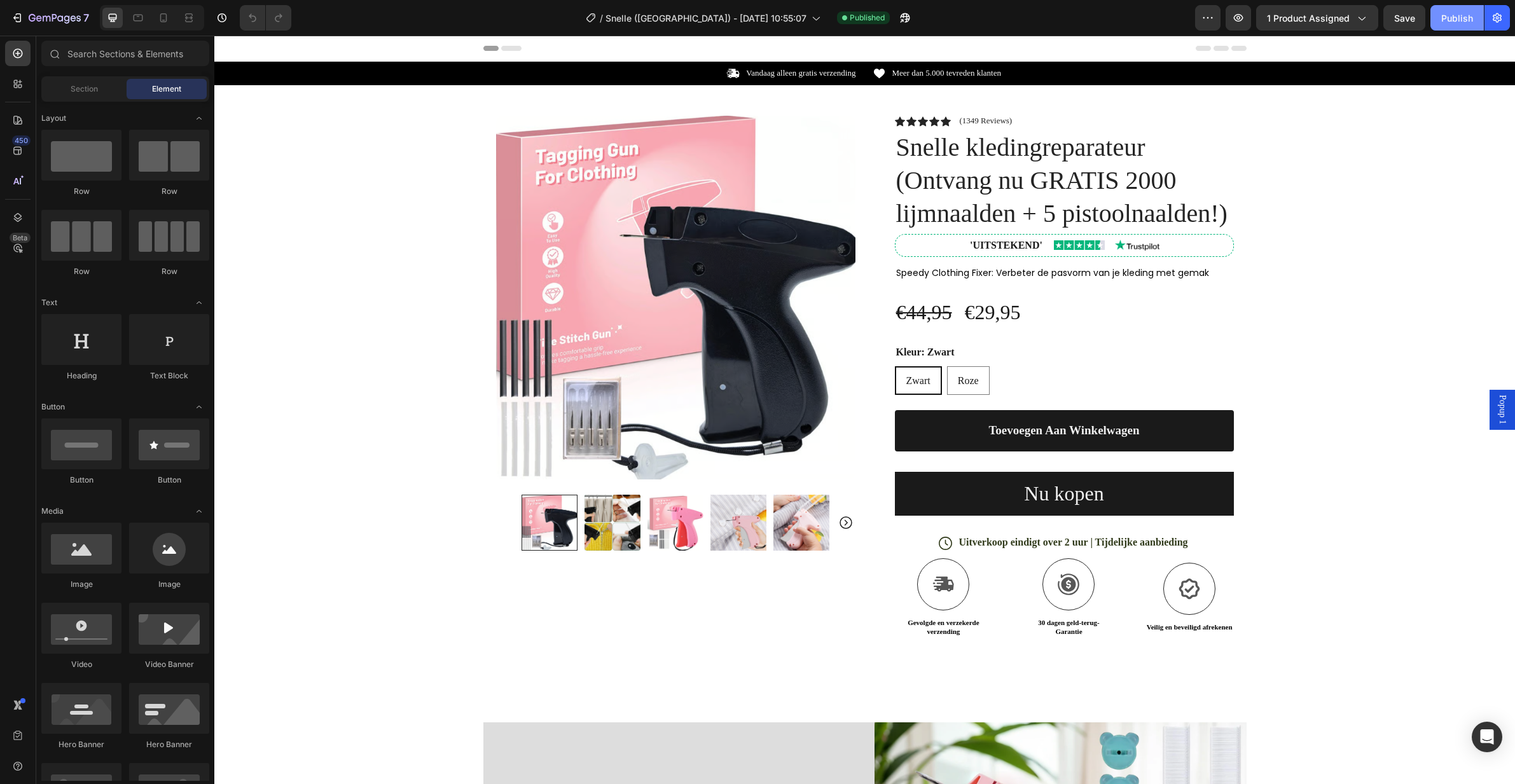
click at [1447, 18] on div "Publish" at bounding box center [1457, 18] width 32 height 14
click at [939, 306] on div "€44,95" at bounding box center [924, 313] width 58 height 31
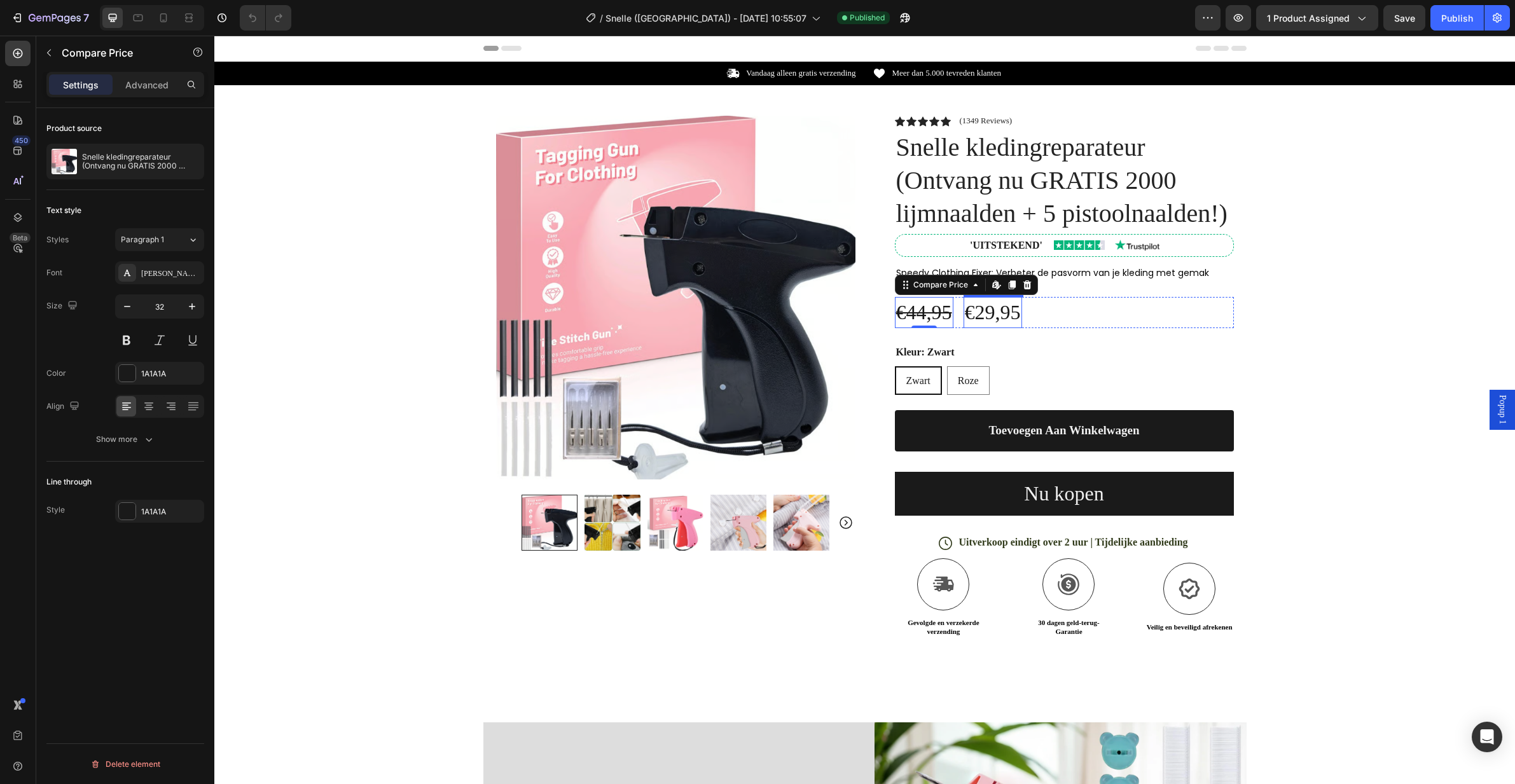
click at [997, 312] on div "€29,95" at bounding box center [993, 313] width 58 height 31
click at [1460, 21] on div "Publish" at bounding box center [1457, 18] width 32 height 14
click at [929, 314] on div "€44,95" at bounding box center [924, 313] width 58 height 31
click at [139, 83] on p "Advanced" at bounding box center [147, 85] width 43 height 14
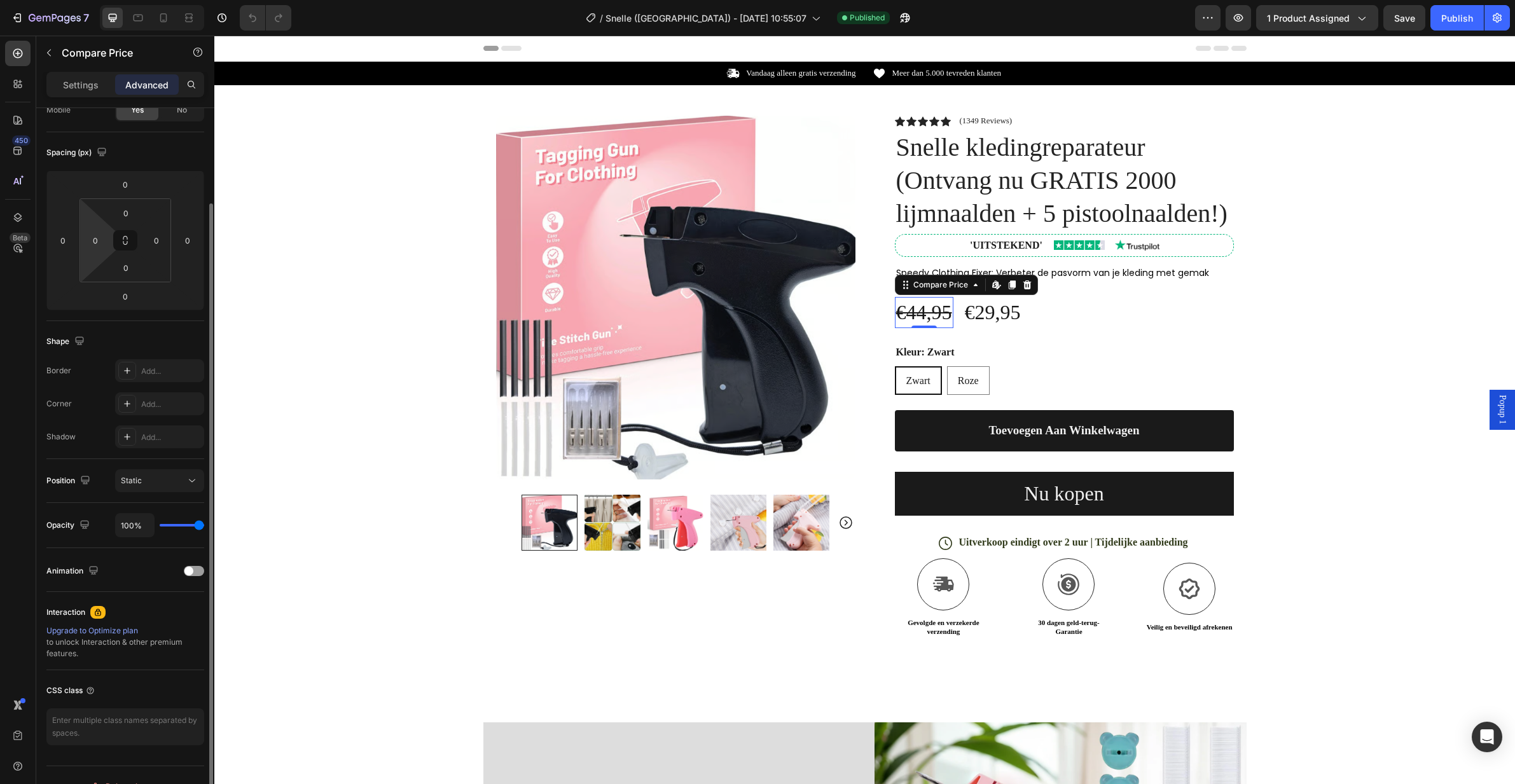
scroll to position [136, 0]
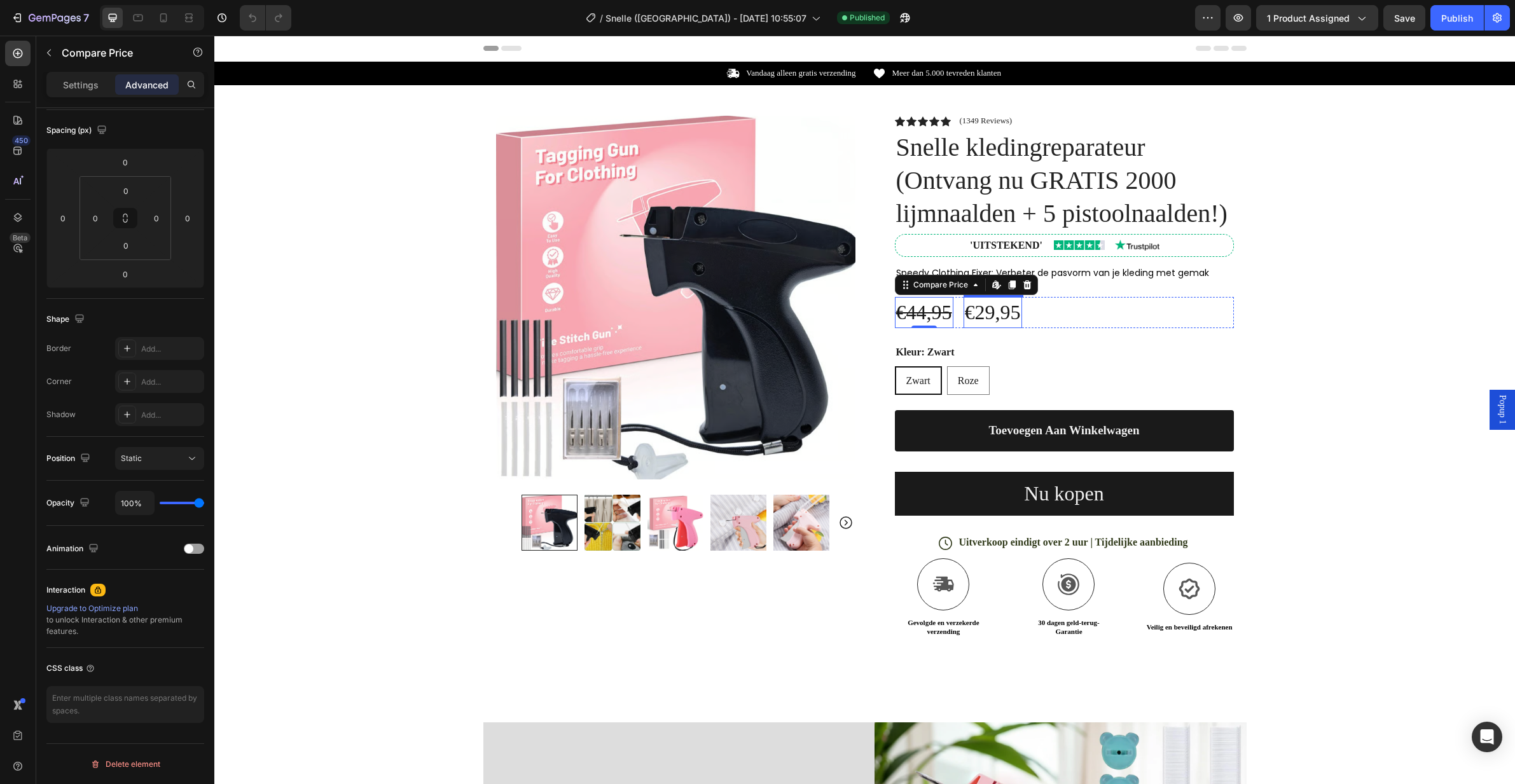
click at [1004, 313] on div "€29,95" at bounding box center [993, 313] width 58 height 31
click at [944, 292] on div "Icon Icon Icon Icon Icon Icon List (1349 Reviews) Text Block Row Snelle kleding…" at bounding box center [1064, 386] width 339 height 542
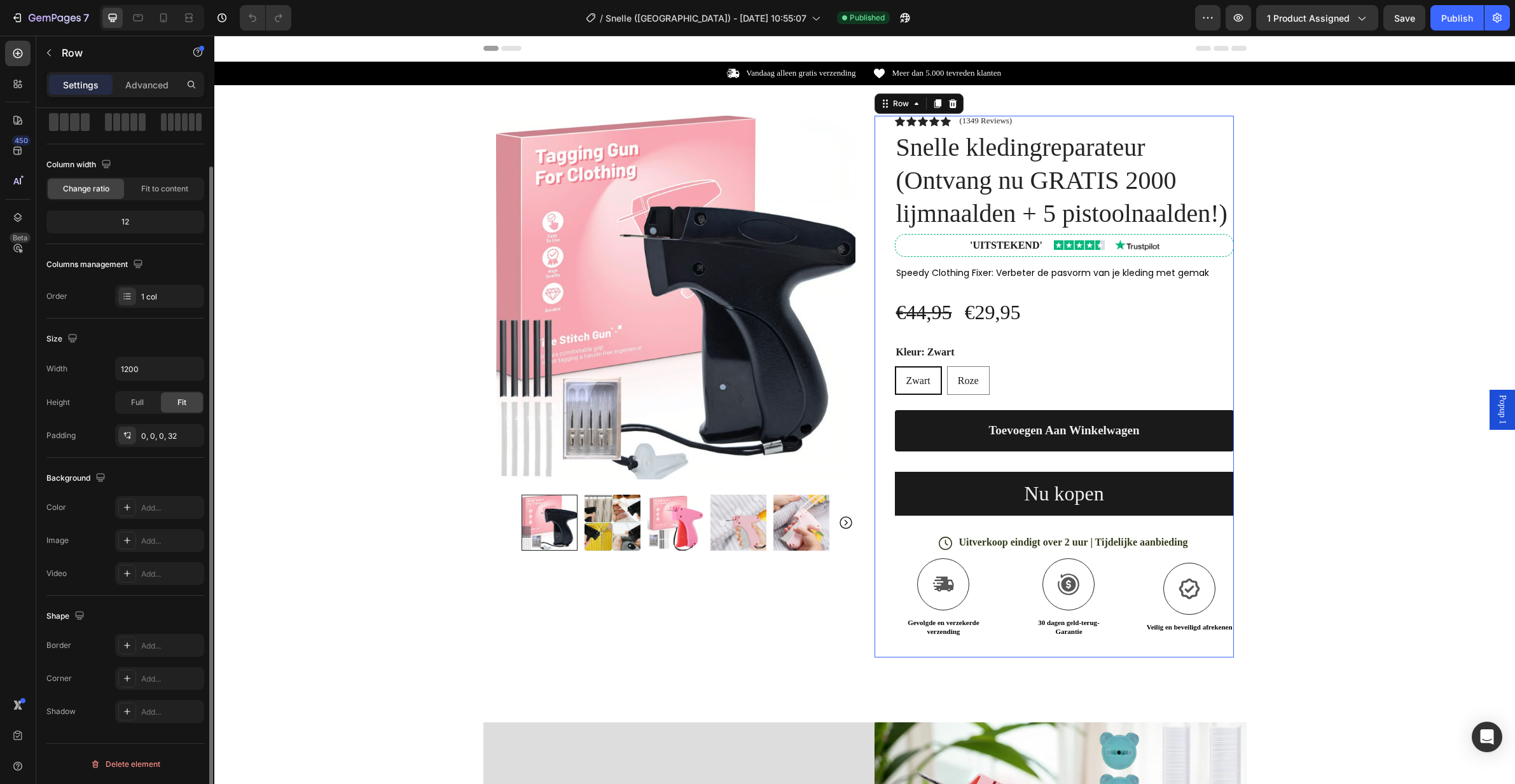
scroll to position [0, 0]
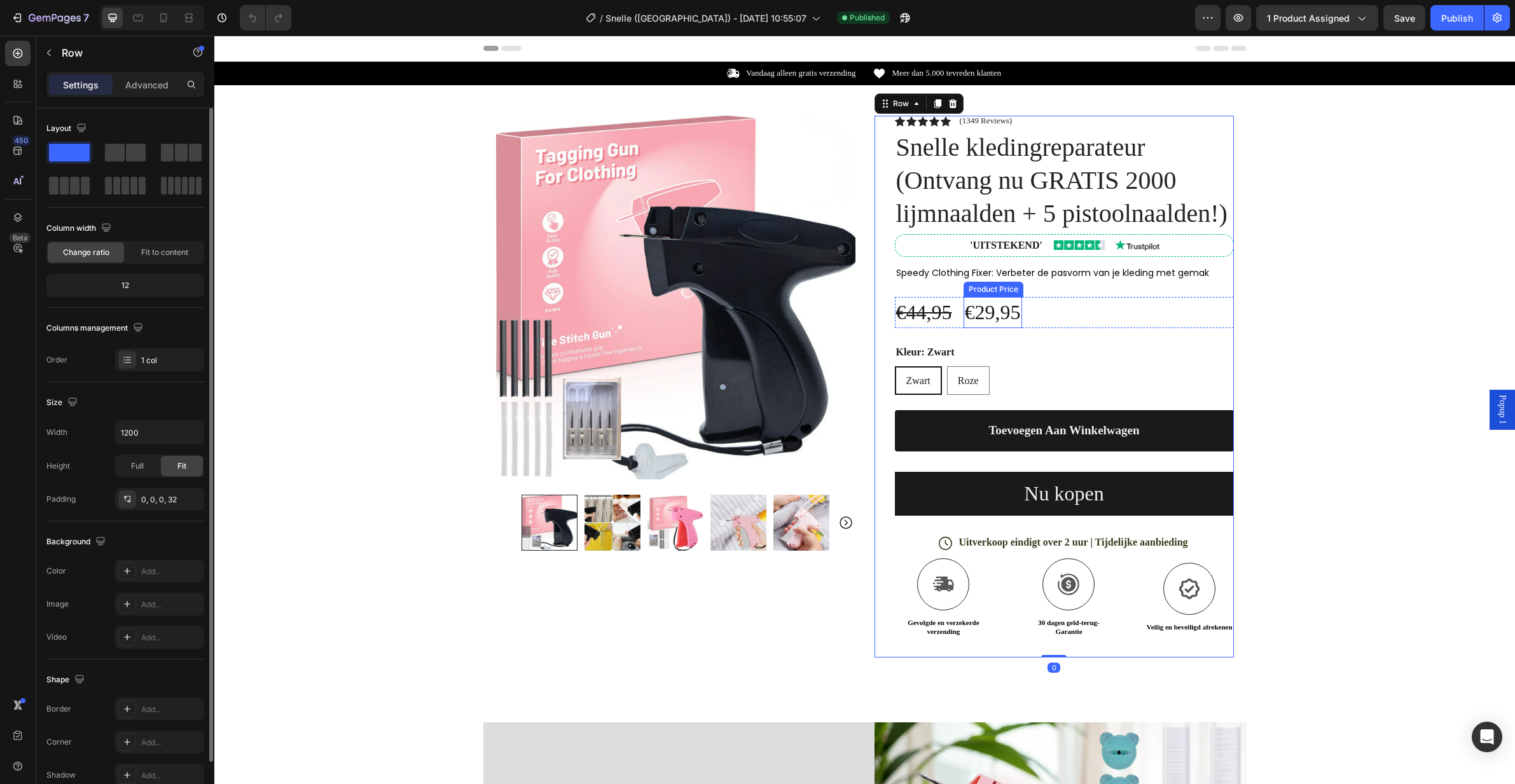
click at [1065, 308] on div "€44,95 Compare Price Compare Price €29,95 Product Price Product Price Row" at bounding box center [1064, 313] width 339 height 31
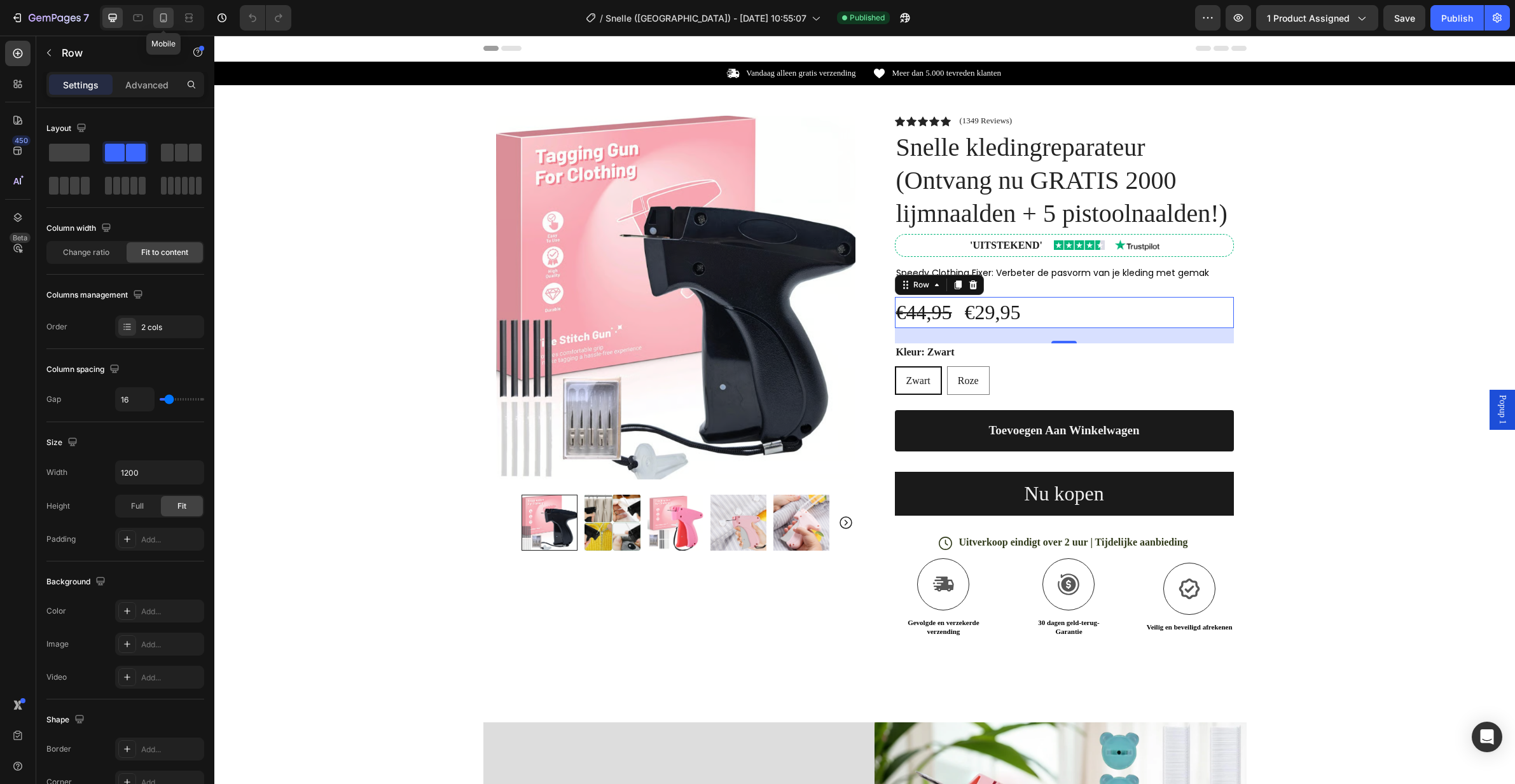
click at [165, 16] on icon at bounding box center [163, 18] width 13 height 13
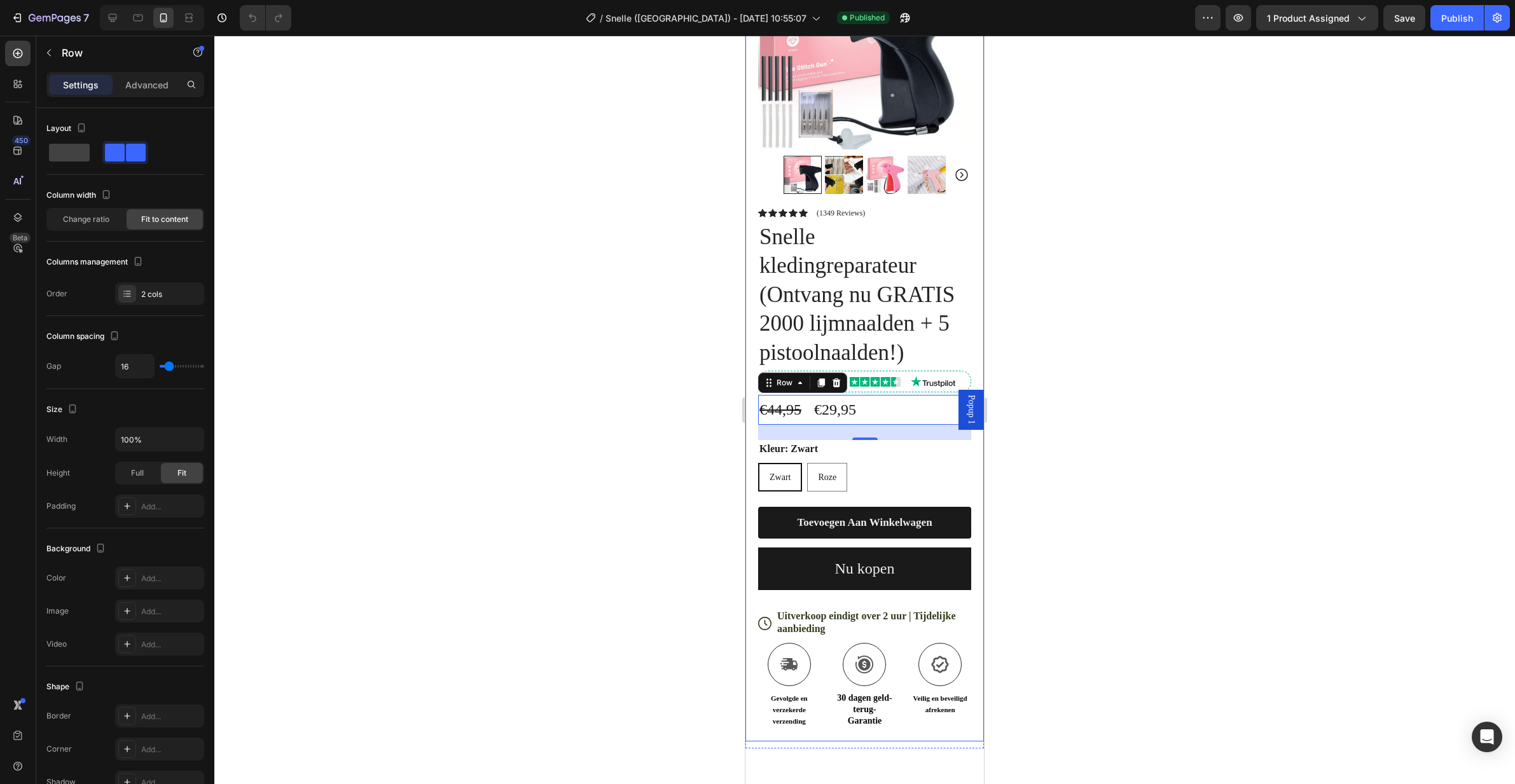
scroll to position [92, 0]
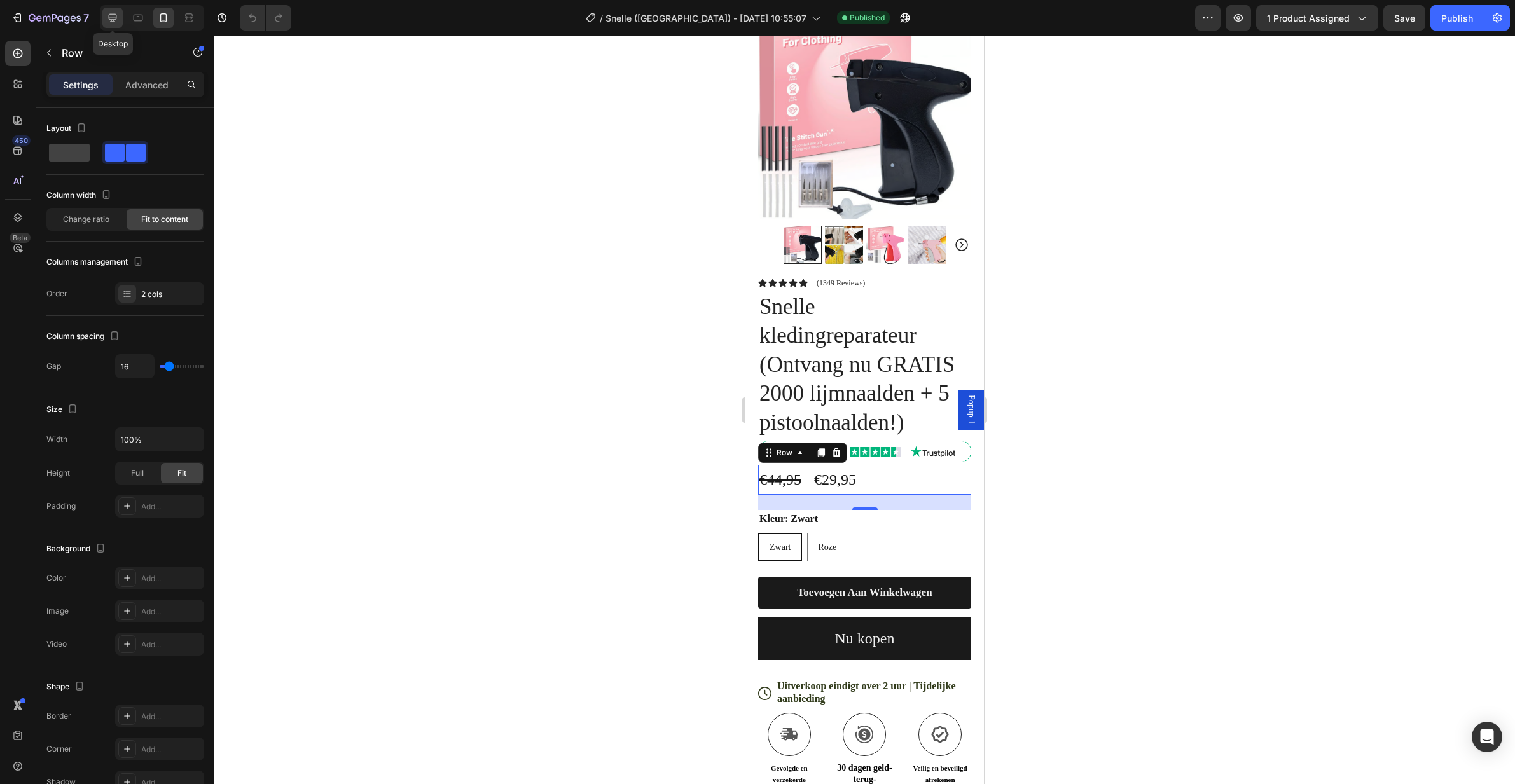
click at [116, 11] on icon at bounding box center [112, 18] width 13 height 13
type input "1200"
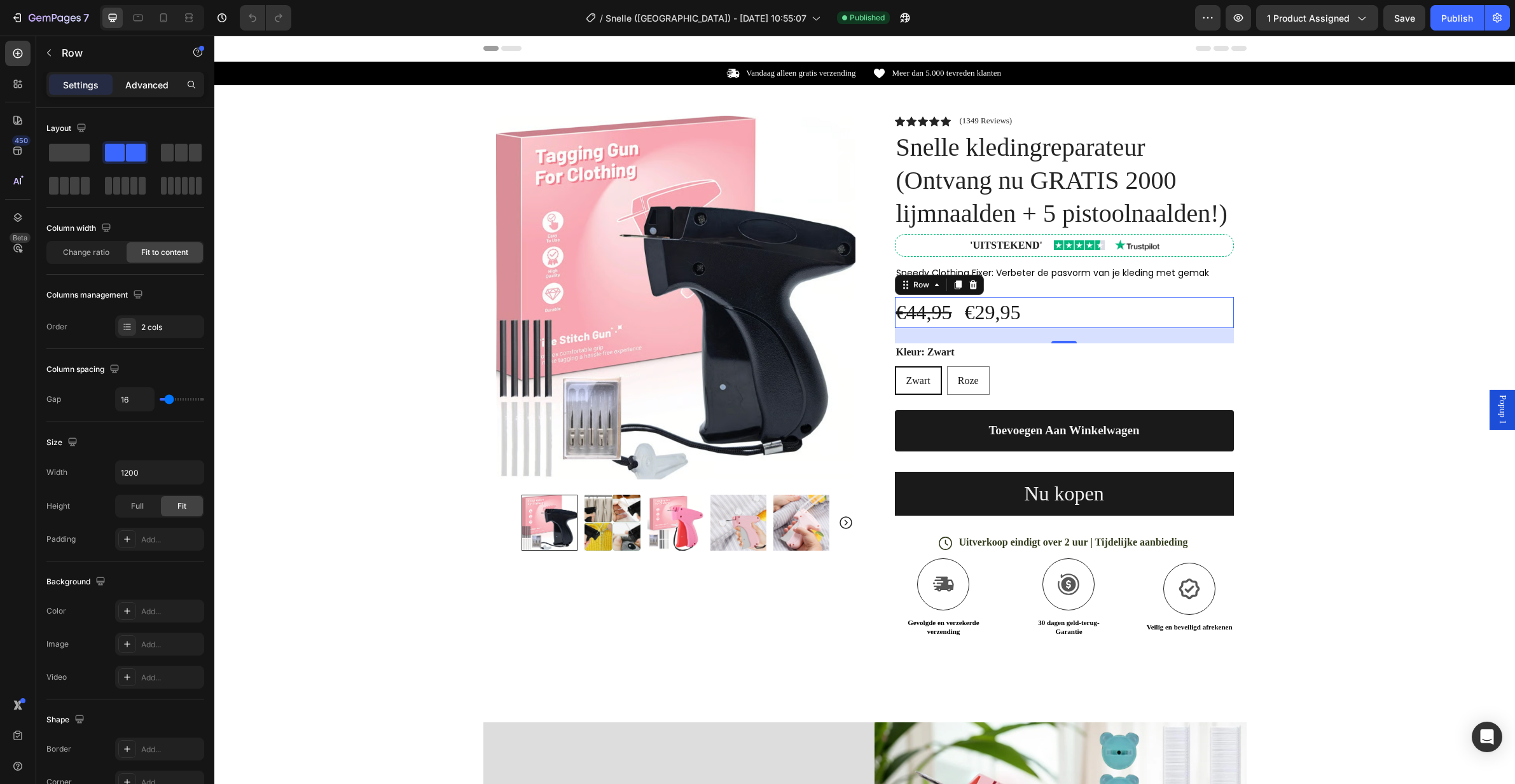
click at [150, 87] on p "Advanced" at bounding box center [147, 85] width 43 height 14
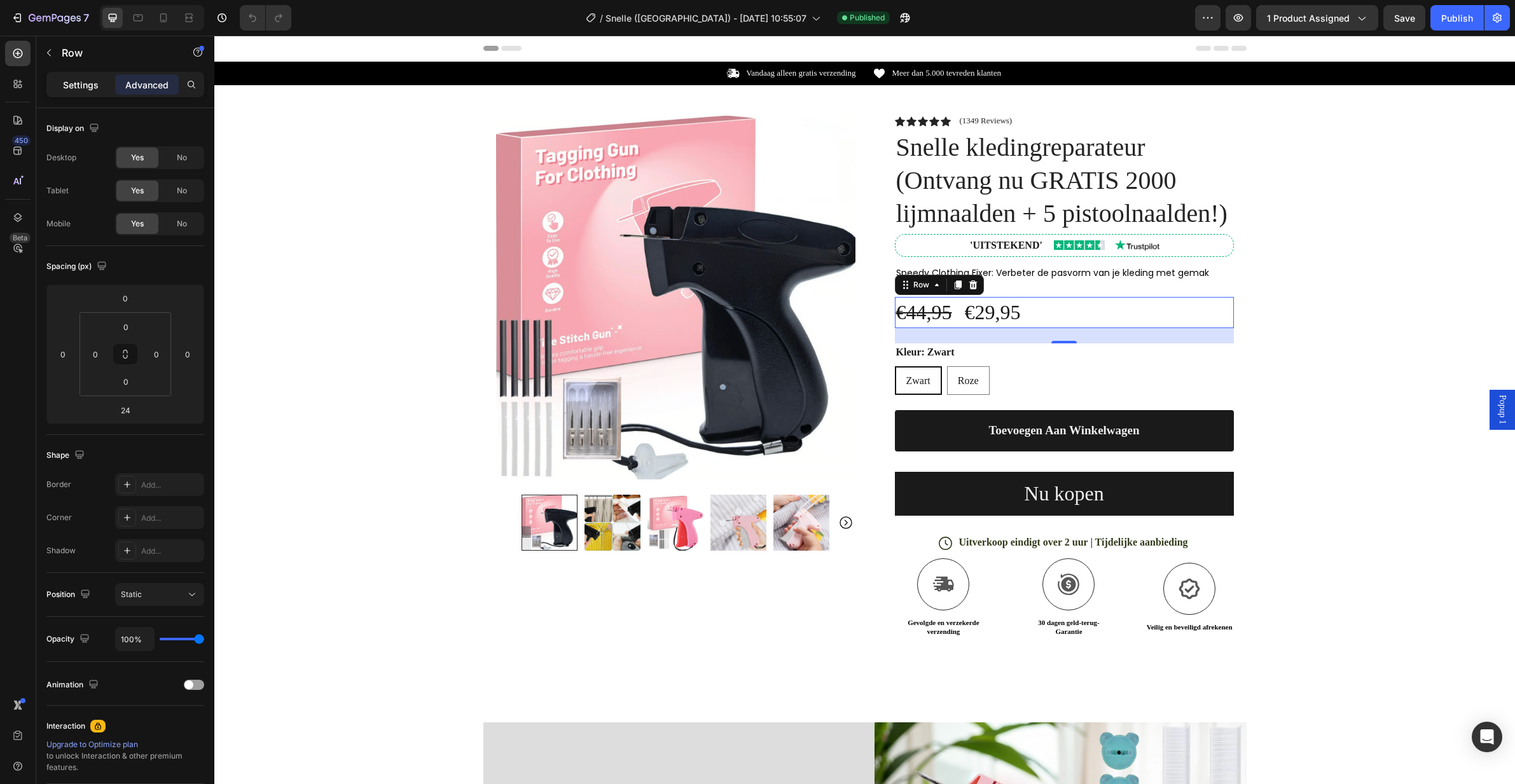
click at [76, 83] on p "Settings" at bounding box center [81, 85] width 36 height 14
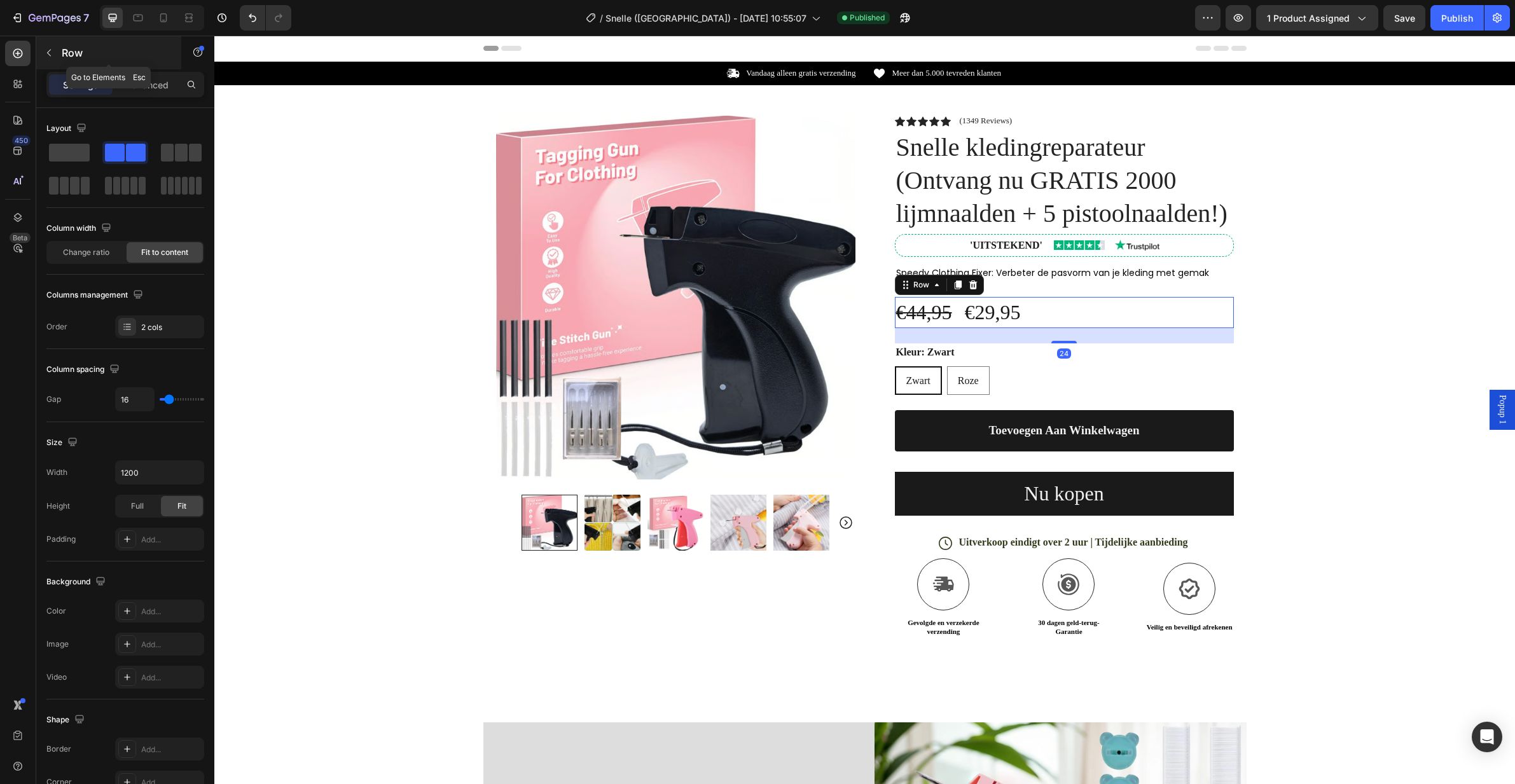
click at [56, 50] on button "button" at bounding box center [49, 53] width 20 height 20
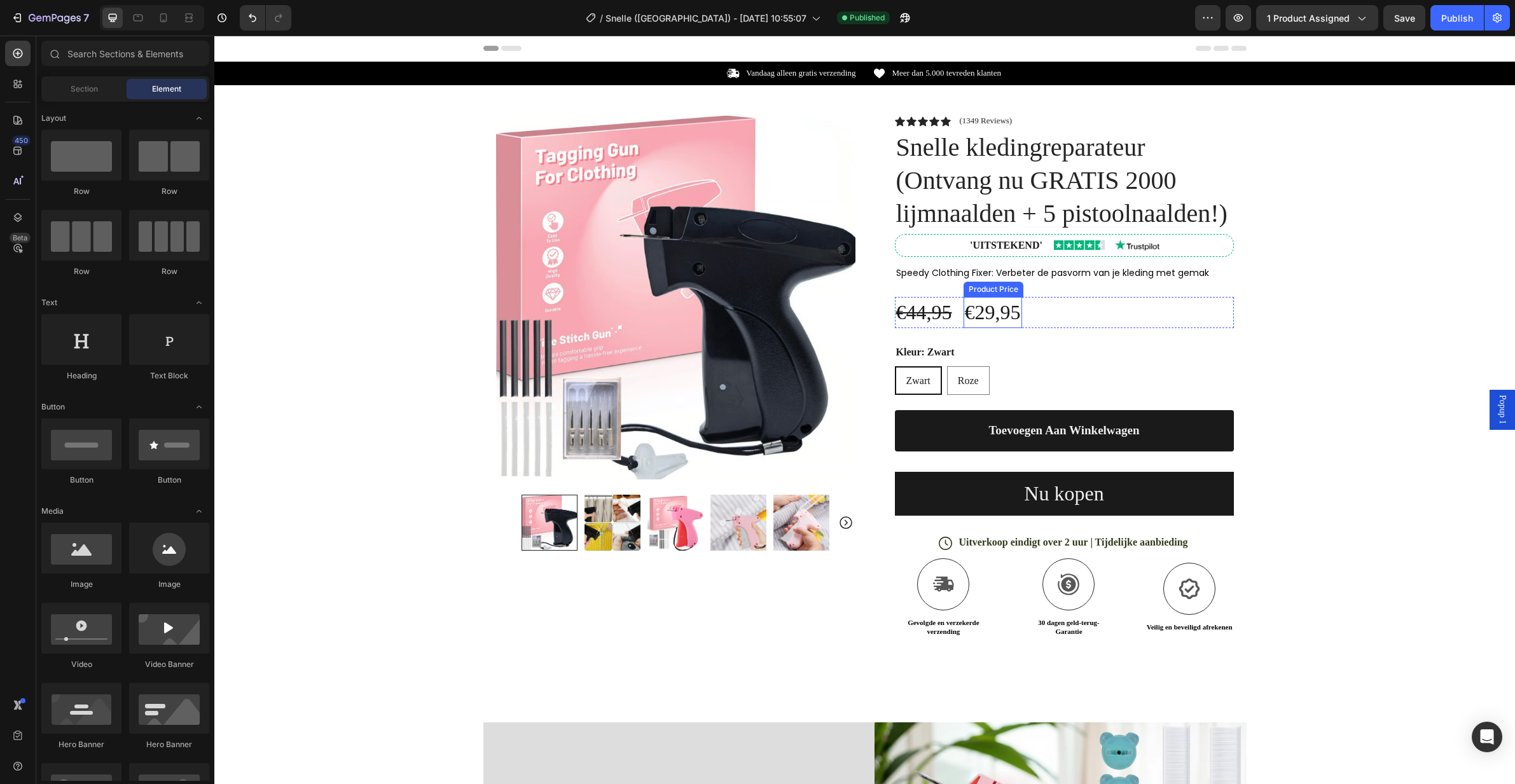
click at [1012, 318] on div "€29,95" at bounding box center [993, 313] width 58 height 31
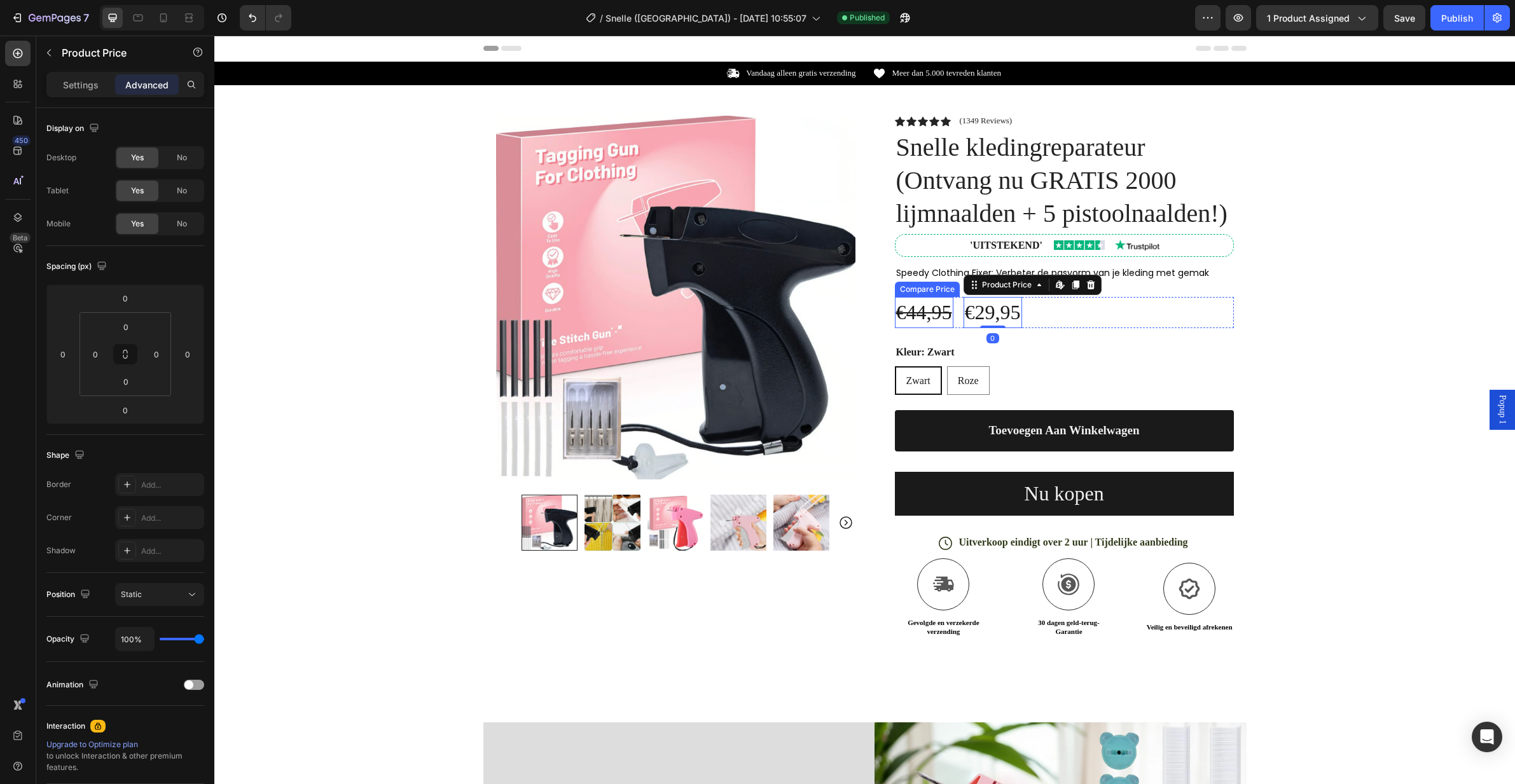
click at [925, 307] on div "€44,95" at bounding box center [924, 313] width 58 height 31
click at [979, 313] on div "€29,95" at bounding box center [993, 313] width 58 height 31
click at [936, 314] on div "€44,95" at bounding box center [924, 313] width 58 height 31
click at [1208, 19] on icon "button" at bounding box center [1208, 18] width 13 height 13
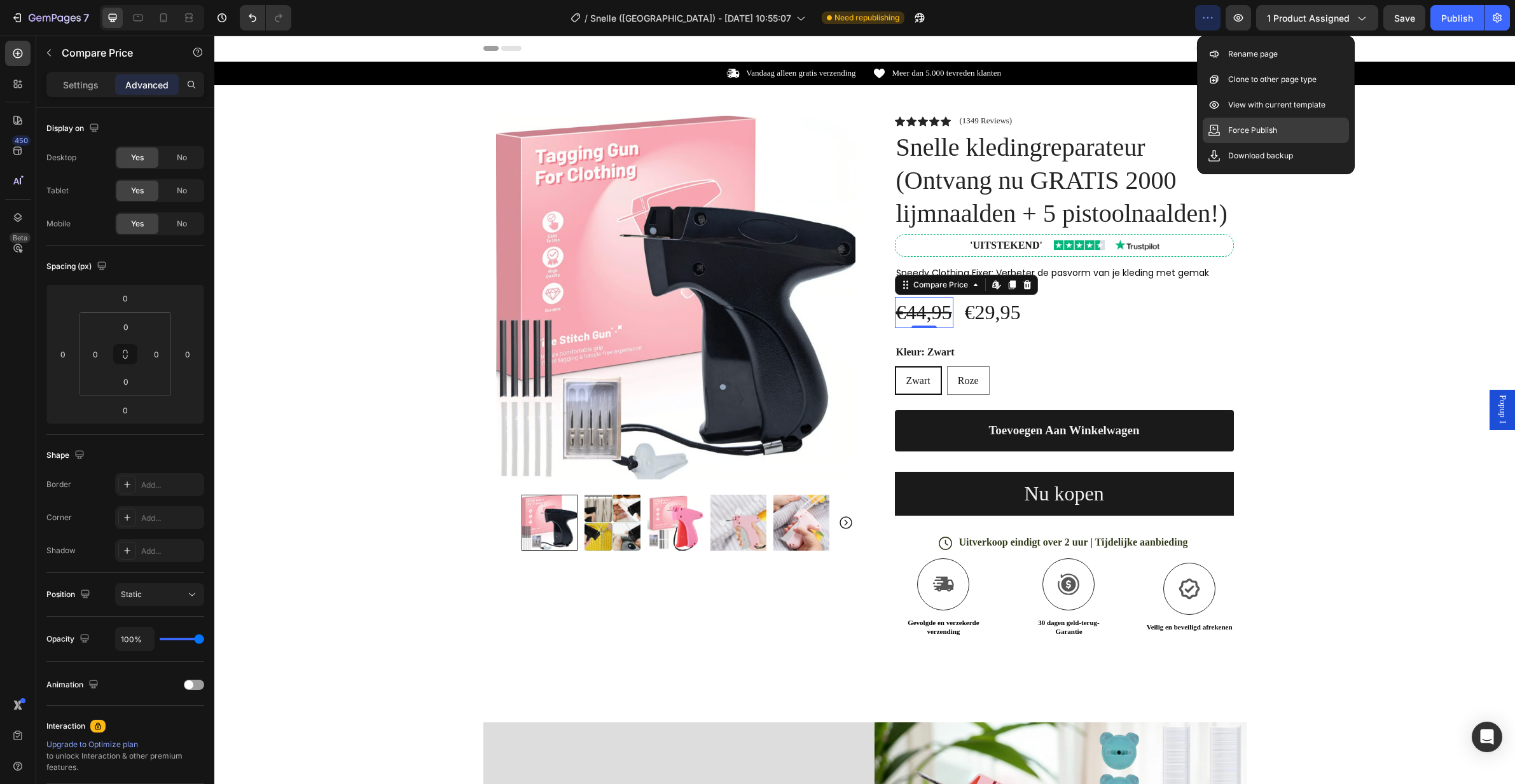
click at [1289, 143] on div "Force Publish" at bounding box center [1276, 156] width 146 height 26
